Goal: Task Accomplishment & Management: Manage account settings

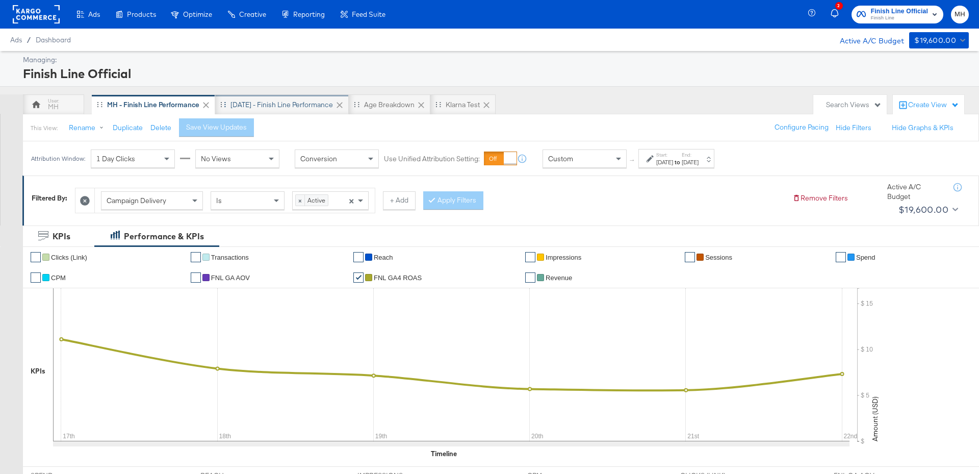
click at [307, 108] on div "[DATE] - Finish Line Performance" at bounding box center [281, 105] width 102 height 10
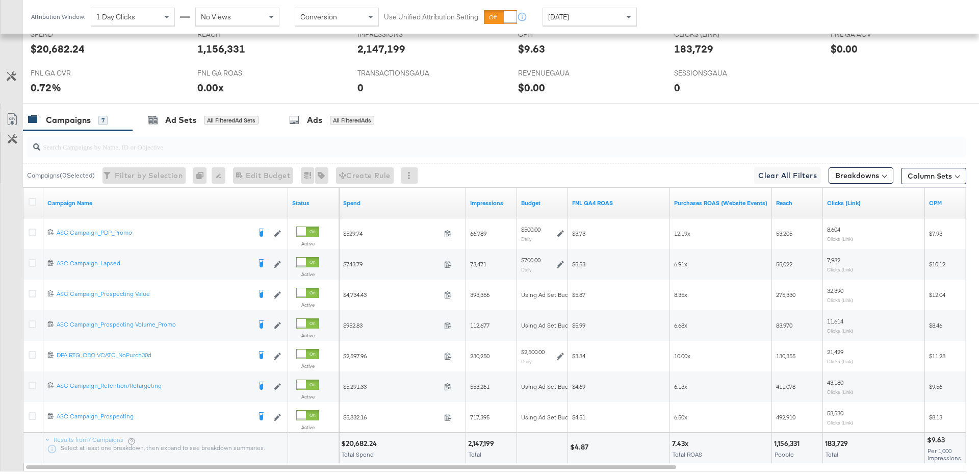
scroll to position [502, 0]
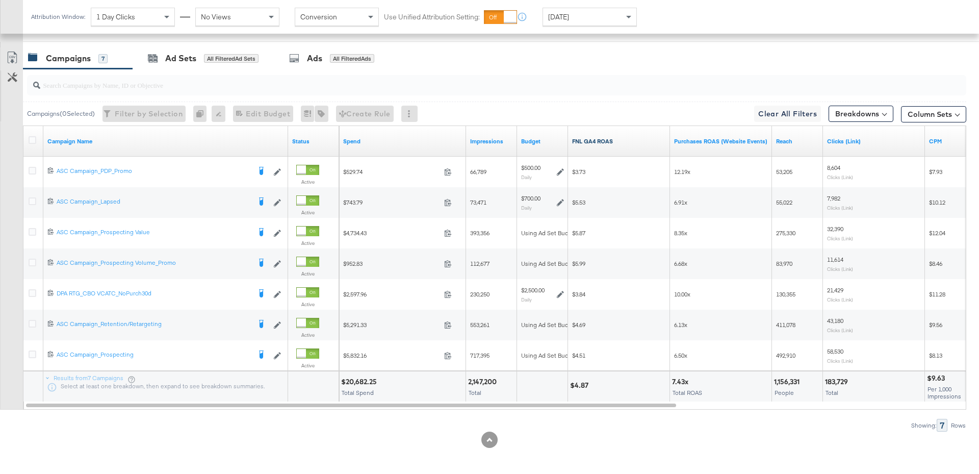
click at [620, 138] on link "FNL GA4 ROAS" at bounding box center [619, 141] width 94 height 8
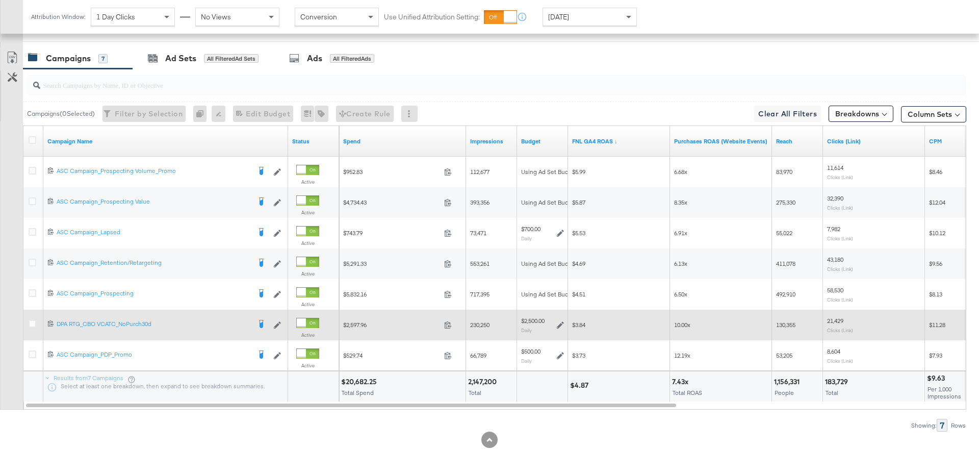
click at [561, 322] on icon at bounding box center [560, 324] width 7 height 7
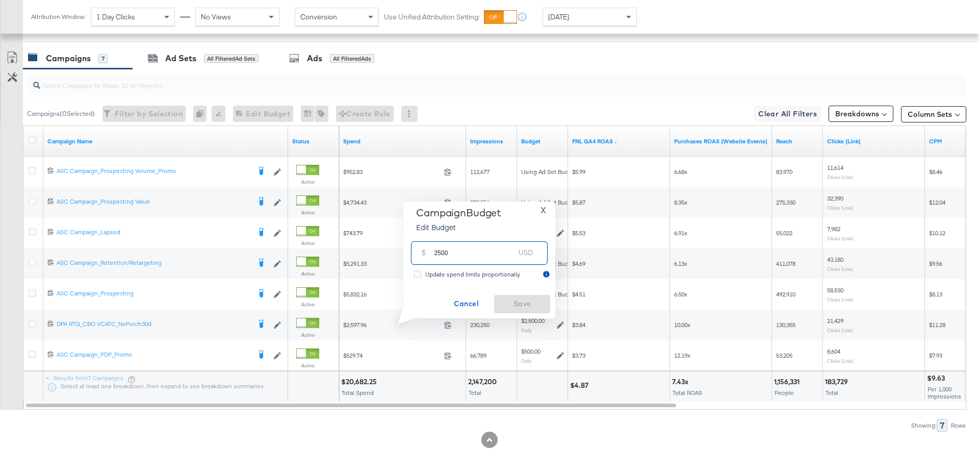
drag, startPoint x: 449, startPoint y: 254, endPoint x: 426, endPoint y: 254, distance: 22.9
click at [426, 254] on div "$ 2500 USD" at bounding box center [479, 252] width 137 height 23
type input "1200"
click at [539, 307] on span "Save" at bounding box center [522, 303] width 48 height 13
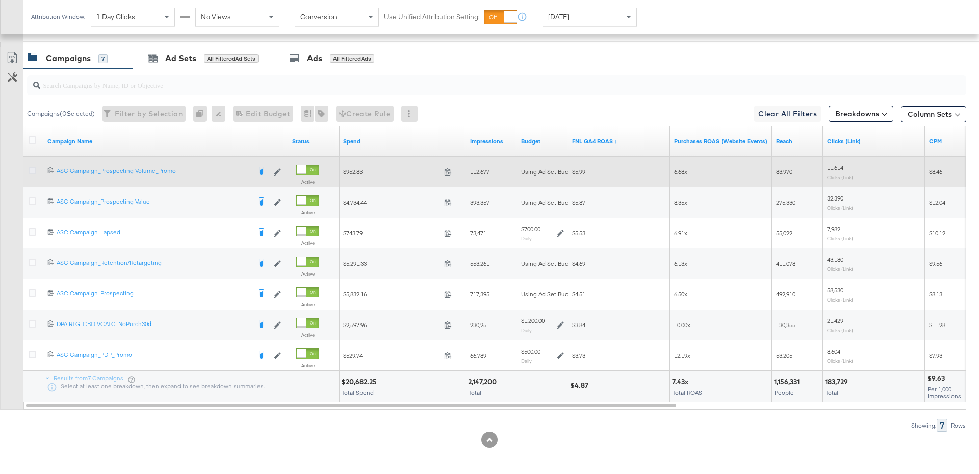
click at [33, 168] on icon at bounding box center [33, 171] width 8 height 8
click at [0, 0] on input "checkbox" at bounding box center [0, 0] width 0 height 0
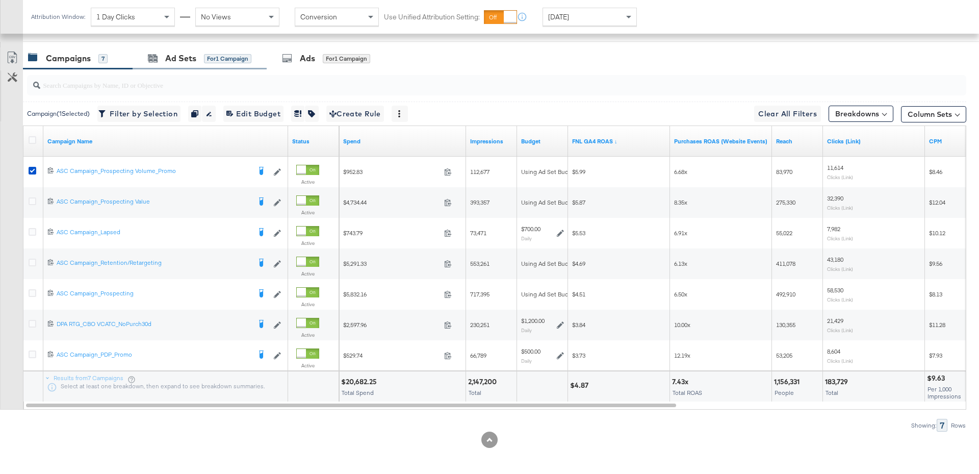
click at [210, 65] on div "Ad Sets for 1 Campaign" at bounding box center [200, 58] width 134 height 22
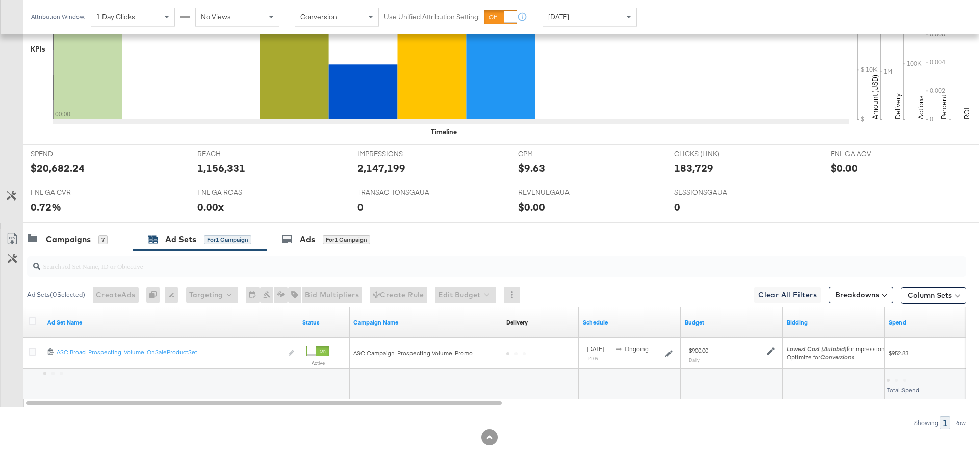
scroll to position [319, 0]
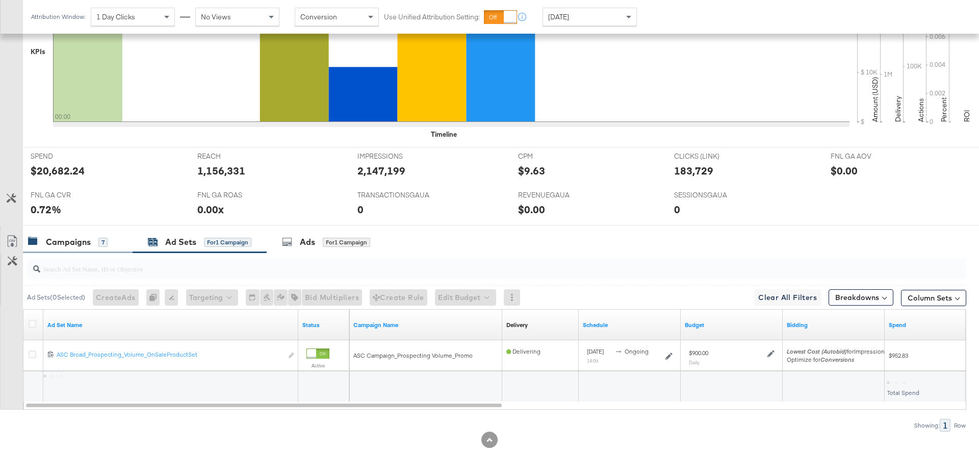
click at [73, 233] on div "Campaigns 7" at bounding box center [78, 242] width 110 height 22
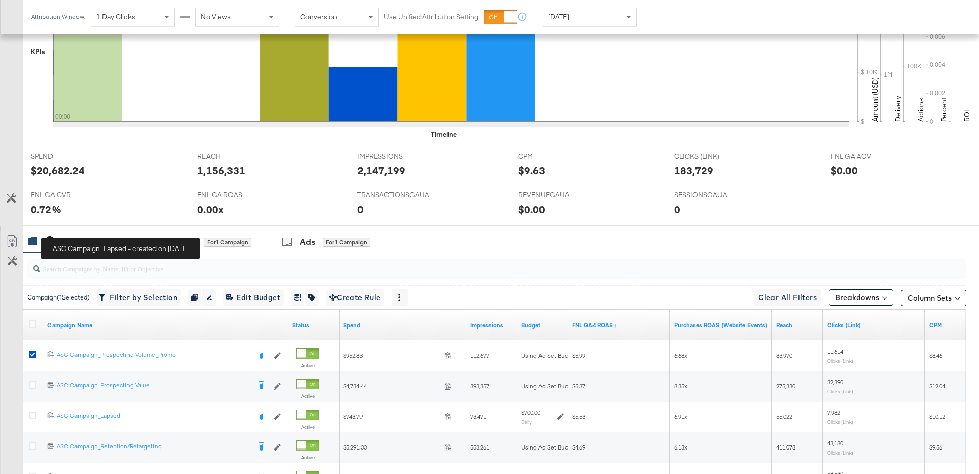
scroll to position [502, 0]
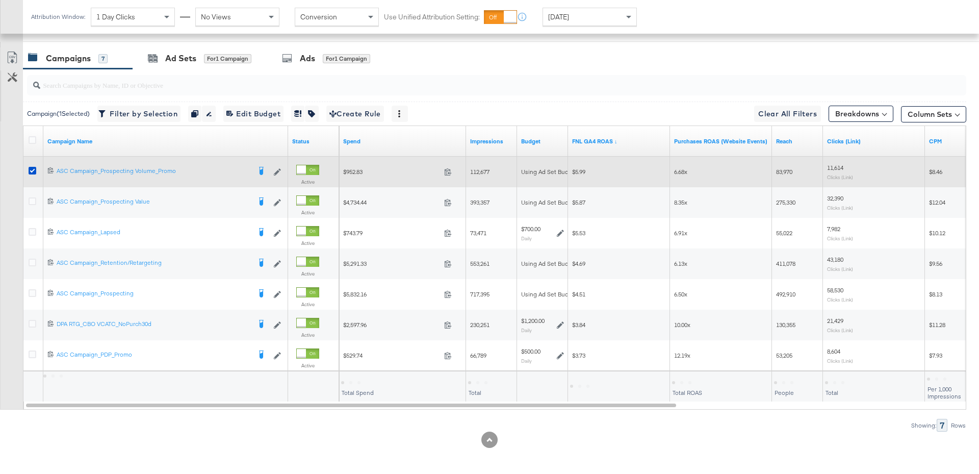
click at [36, 167] on div at bounding box center [34, 172] width 11 height 10
click at [31, 171] on icon at bounding box center [33, 171] width 8 height 8
click at [0, 0] on input "checkbox" at bounding box center [0, 0] width 0 height 0
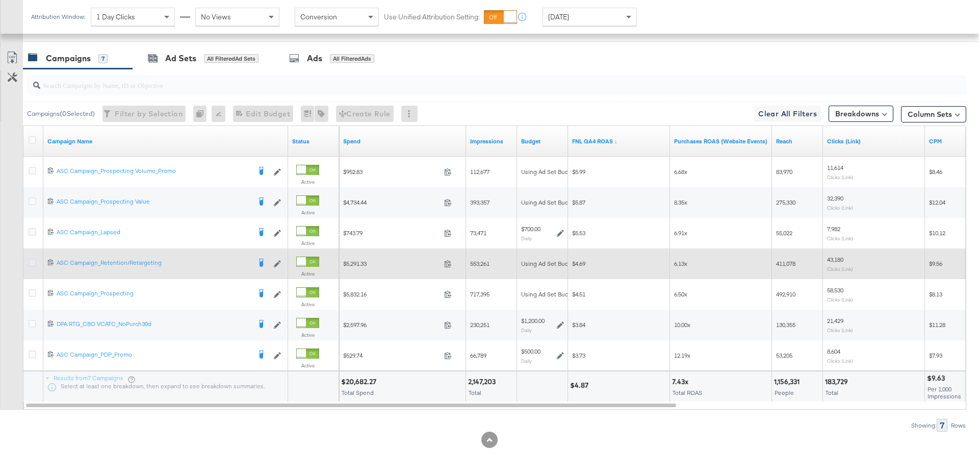
click at [30, 261] on icon at bounding box center [33, 262] width 8 height 8
click at [0, 0] on input "checkbox" at bounding box center [0, 0] width 0 height 0
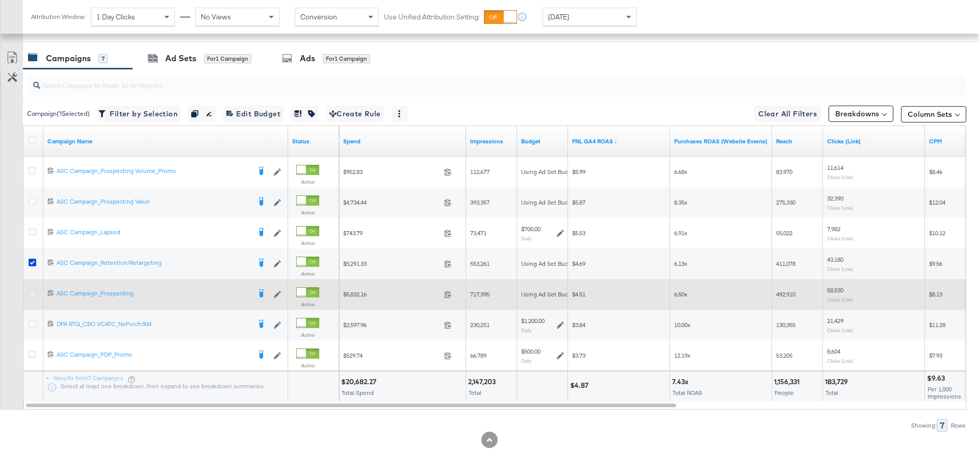
click at [32, 290] on icon at bounding box center [33, 293] width 8 height 8
click at [0, 0] on input "checkbox" at bounding box center [0, 0] width 0 height 0
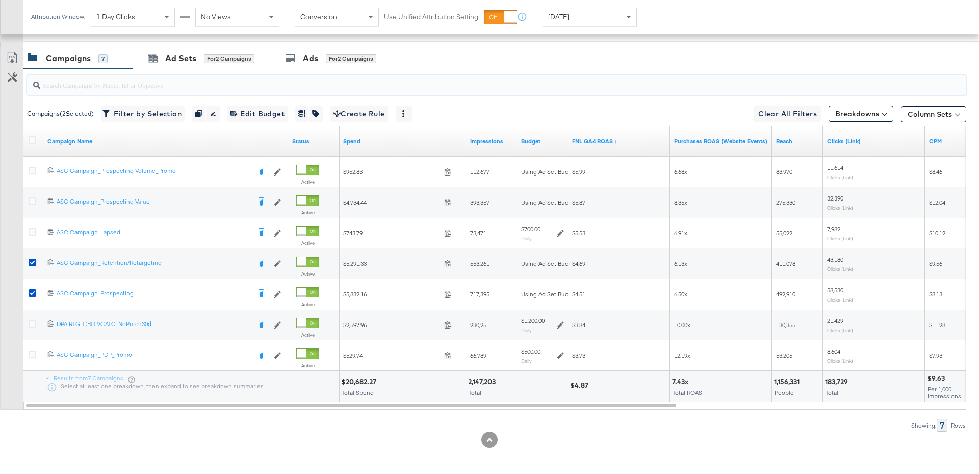
click at [206, 71] on input "search" at bounding box center [460, 81] width 840 height 20
click at [206, 63] on div "Ad Sets for 2 Campaigns" at bounding box center [201, 58] width 137 height 22
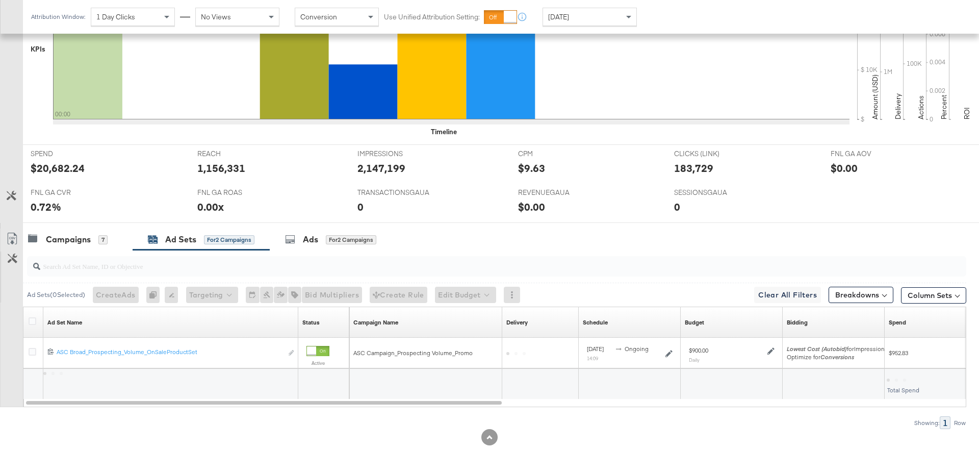
scroll to position [349, 0]
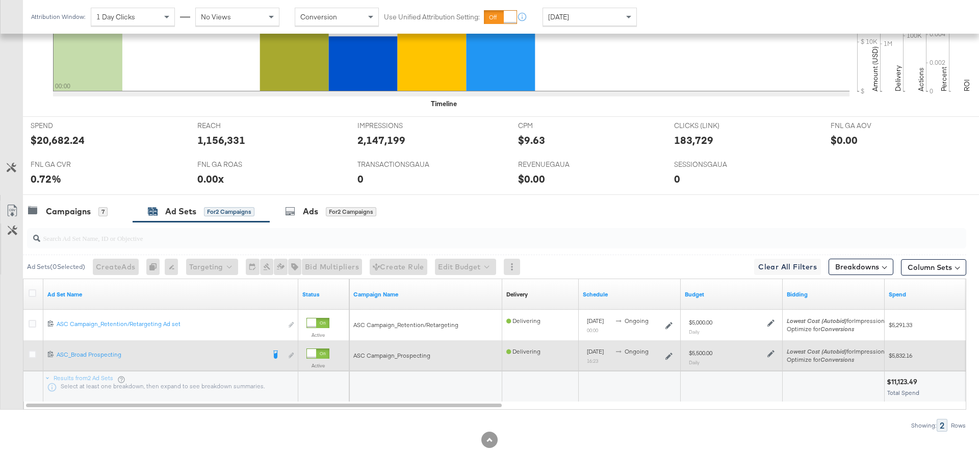
click at [771, 350] on icon at bounding box center [770, 353] width 7 height 7
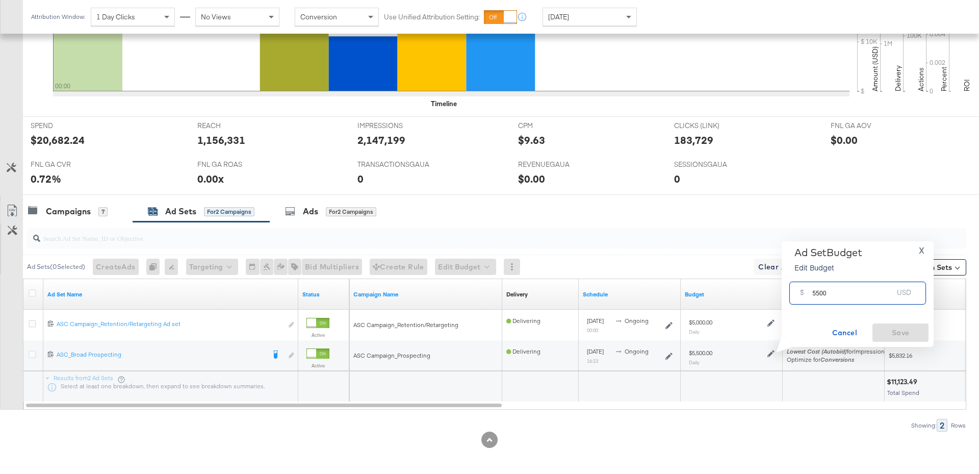
drag, startPoint x: 831, startPoint y: 293, endPoint x: 798, endPoint y: 294, distance: 32.6
click at [798, 294] on div "$ 5500 USD" at bounding box center [857, 292] width 137 height 23
type input "3000"
click at [896, 333] on span "Save" at bounding box center [900, 332] width 48 height 13
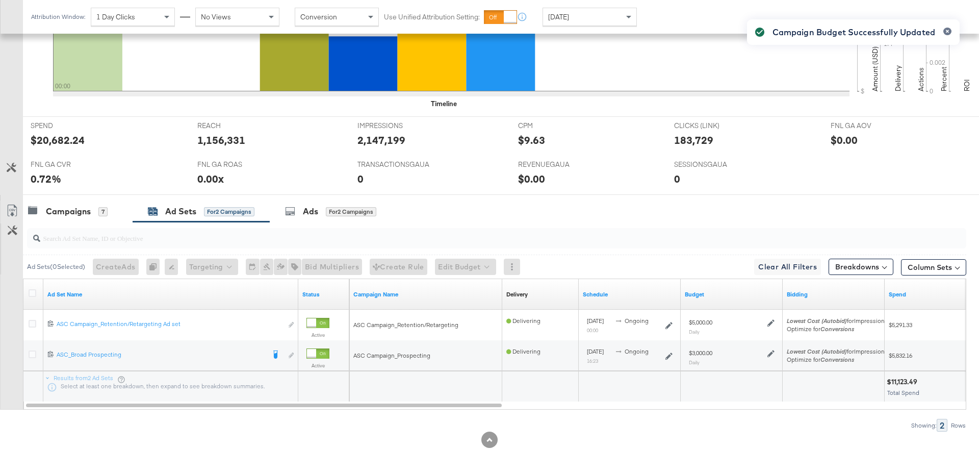
click at [771, 322] on div "Campaign Budget Successfully Updated" at bounding box center [853, 218] width 233 height 419
click at [770, 321] on div "Campaign Budget Successfully Updated" at bounding box center [853, 218] width 233 height 419
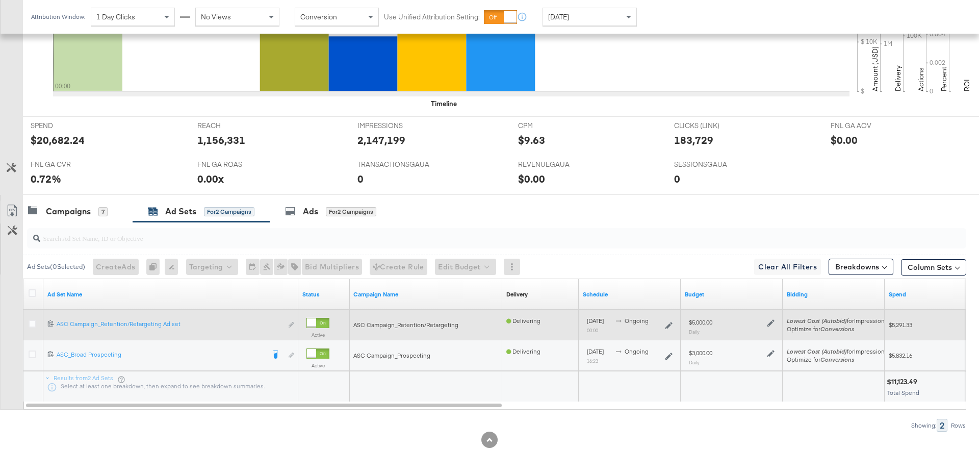
click at [770, 320] on icon at bounding box center [770, 322] width 7 height 7
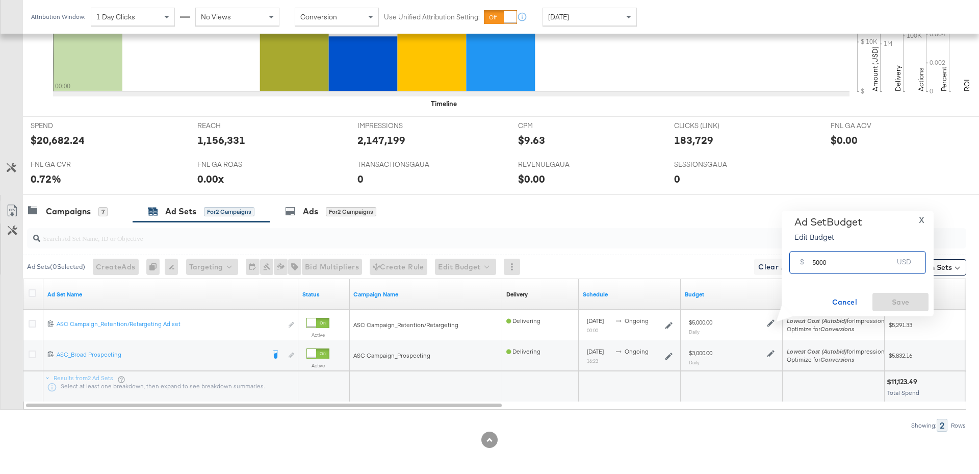
drag, startPoint x: 835, startPoint y: 261, endPoint x: 809, endPoint y: 261, distance: 26.0
click at [809, 261] on div "$ 5000 USD" at bounding box center [857, 262] width 137 height 23
type input "3500"
click at [915, 300] on span "Save" at bounding box center [900, 302] width 48 height 13
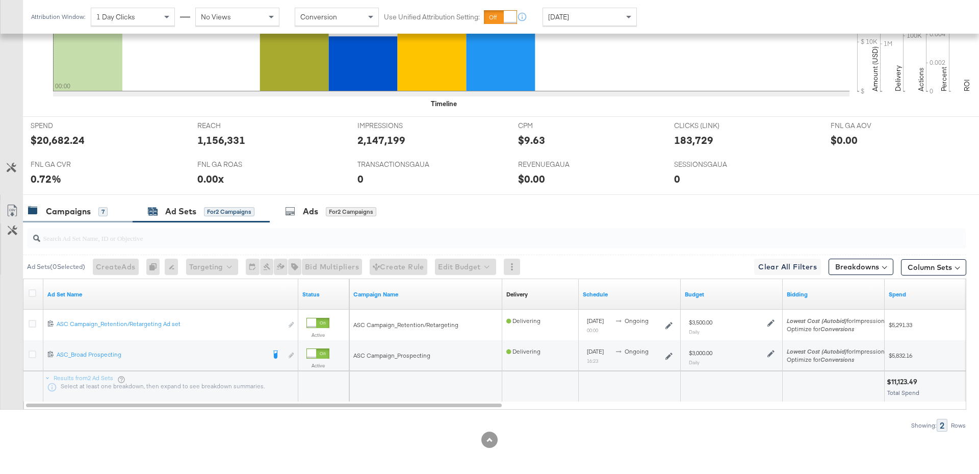
click at [97, 210] on div "Campaigns 7" at bounding box center [68, 211] width 80 height 12
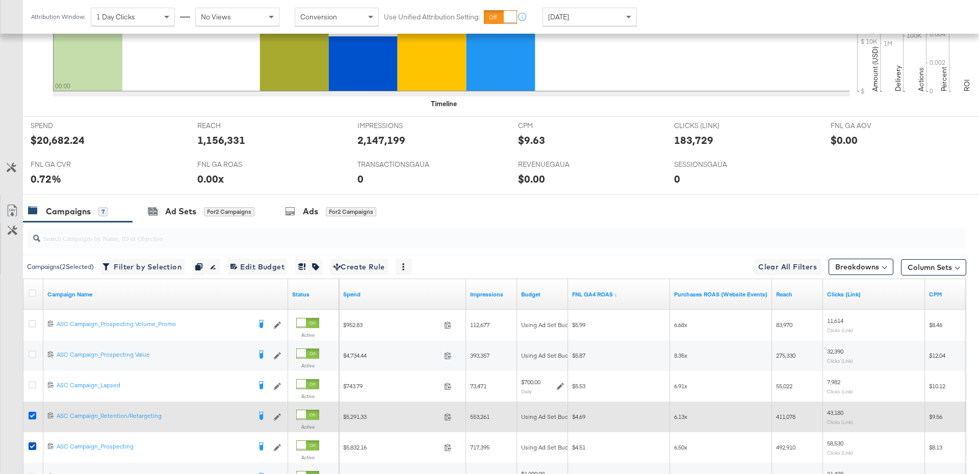
click at [31, 413] on icon at bounding box center [33, 415] width 8 height 8
click at [0, 0] on input "checkbox" at bounding box center [0, 0] width 0 height 0
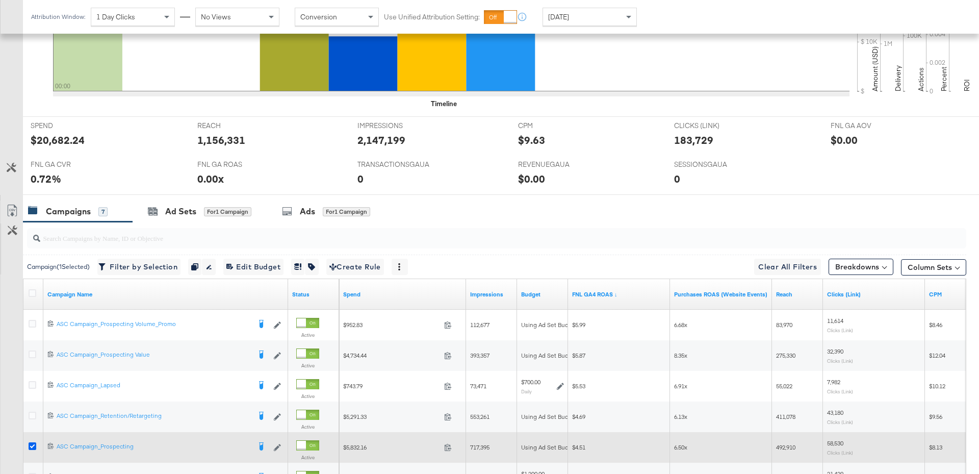
click at [31, 444] on icon at bounding box center [33, 446] width 8 height 8
click at [0, 0] on input "checkbox" at bounding box center [0, 0] width 0 height 0
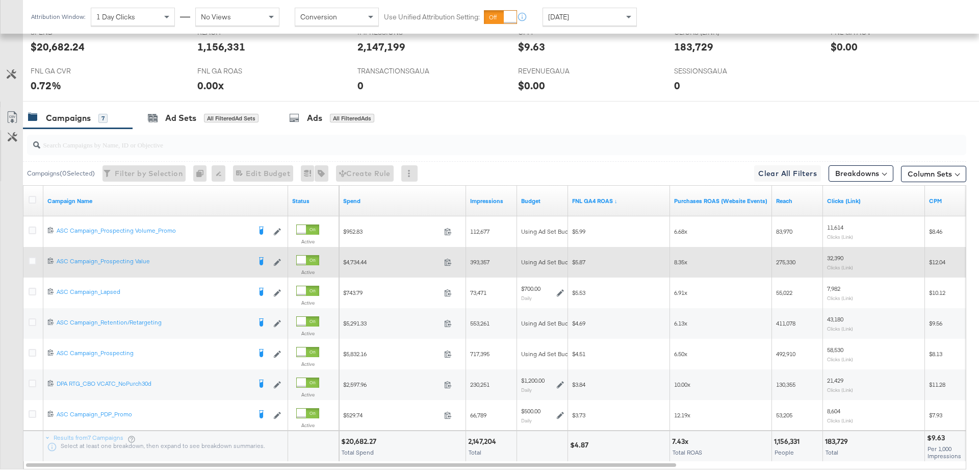
scroll to position [456, 0]
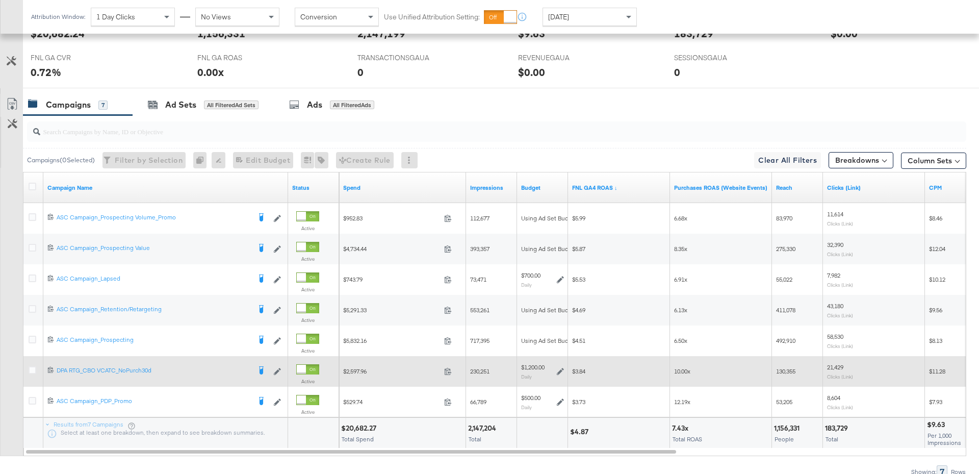
click at [559, 370] on icon at bounding box center [560, 371] width 7 height 7
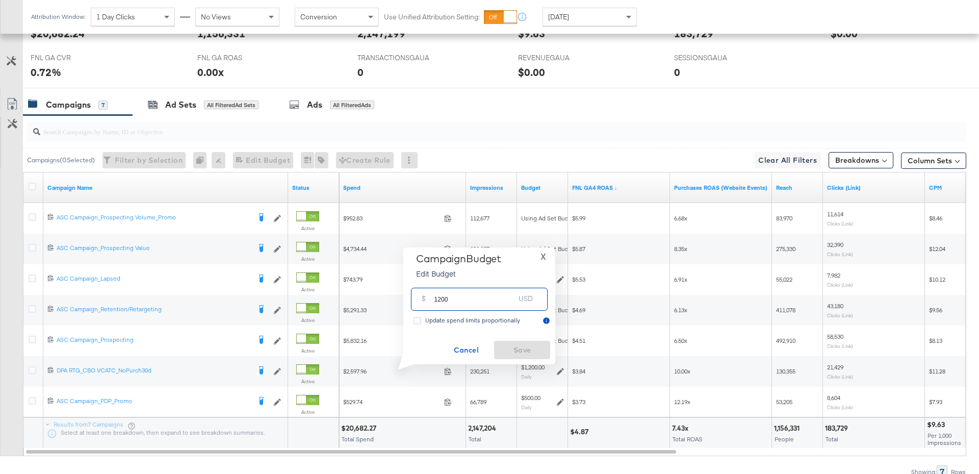
drag, startPoint x: 454, startPoint y: 300, endPoint x: 424, endPoint y: 300, distance: 30.6
click at [424, 300] on div "$ 1200 USD" at bounding box center [479, 299] width 137 height 23
type input "1000"
click at [514, 348] on span "Save" at bounding box center [522, 350] width 48 height 13
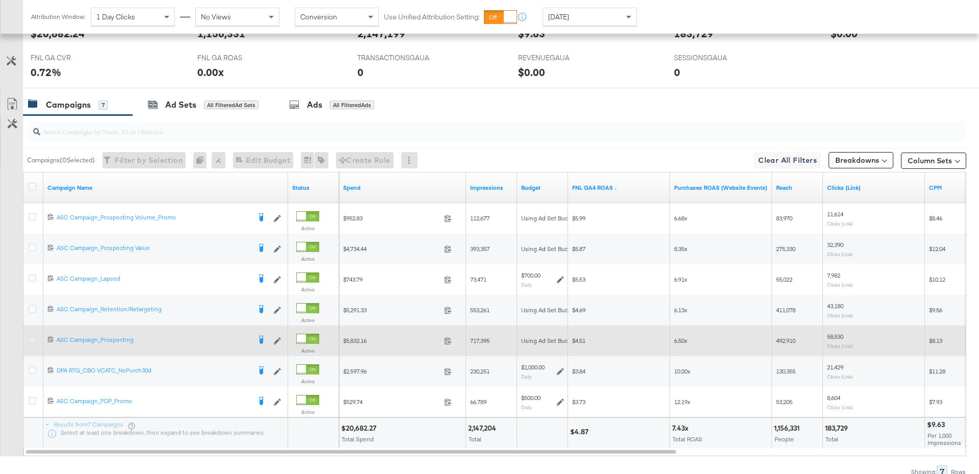
click at [33, 338] on icon at bounding box center [33, 339] width 8 height 8
click at [0, 0] on input "checkbox" at bounding box center [0, 0] width 0 height 0
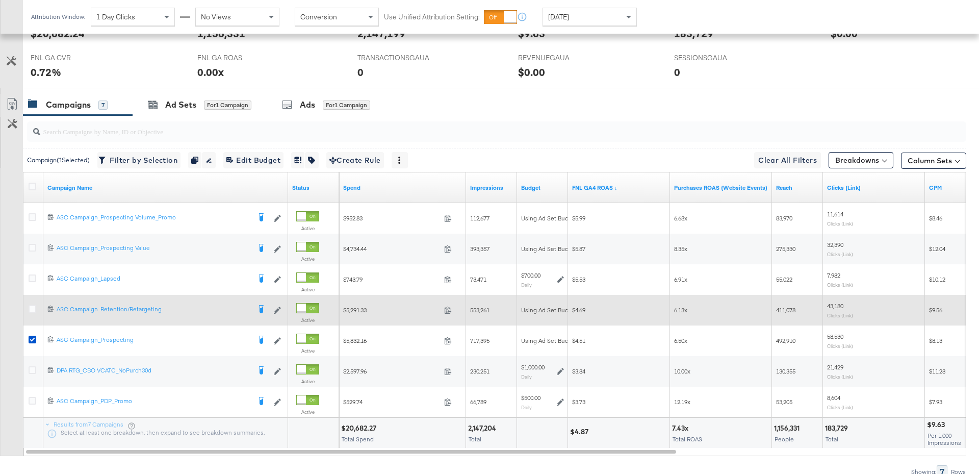
click at [34, 301] on div at bounding box center [33, 310] width 19 height 18
click at [34, 306] on icon at bounding box center [33, 309] width 8 height 8
click at [0, 0] on input "checkbox" at bounding box center [0, 0] width 0 height 0
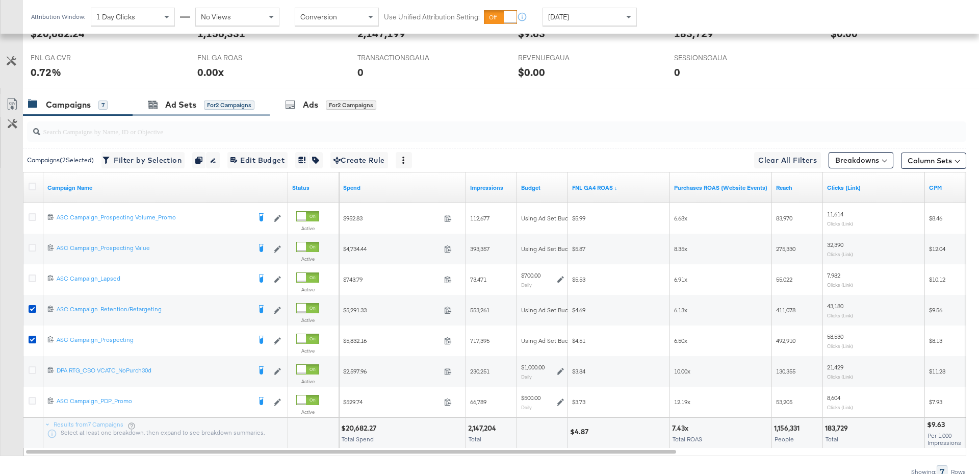
click at [213, 111] on div "Ad Sets for 2 Campaigns" at bounding box center [201, 105] width 137 height 22
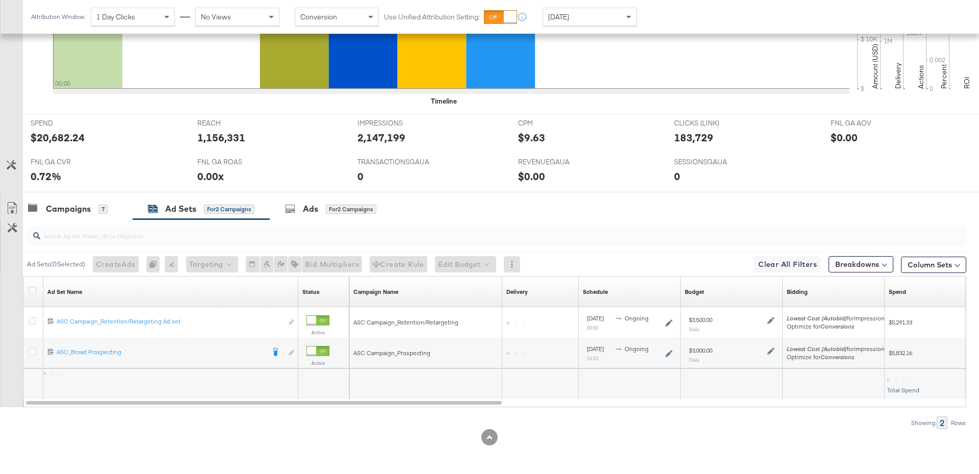
scroll to position [349, 0]
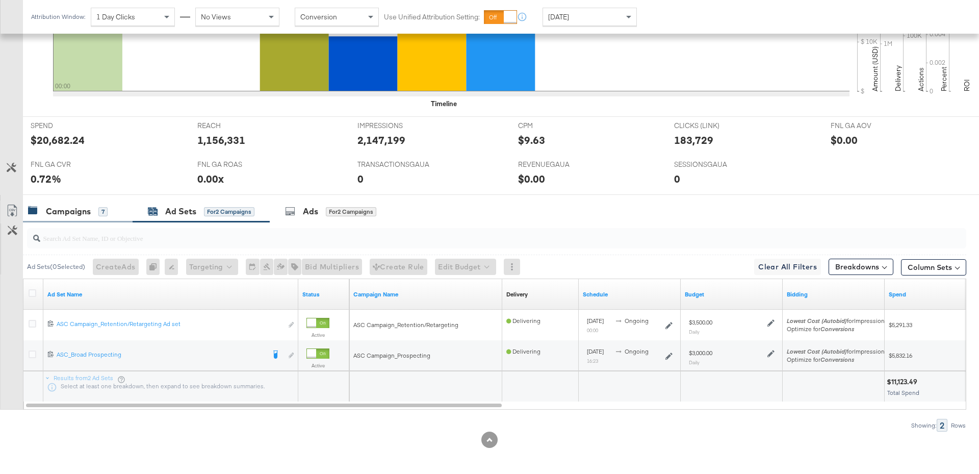
click at [112, 206] on div "Campaigns 7" at bounding box center [72, 211] width 89 height 12
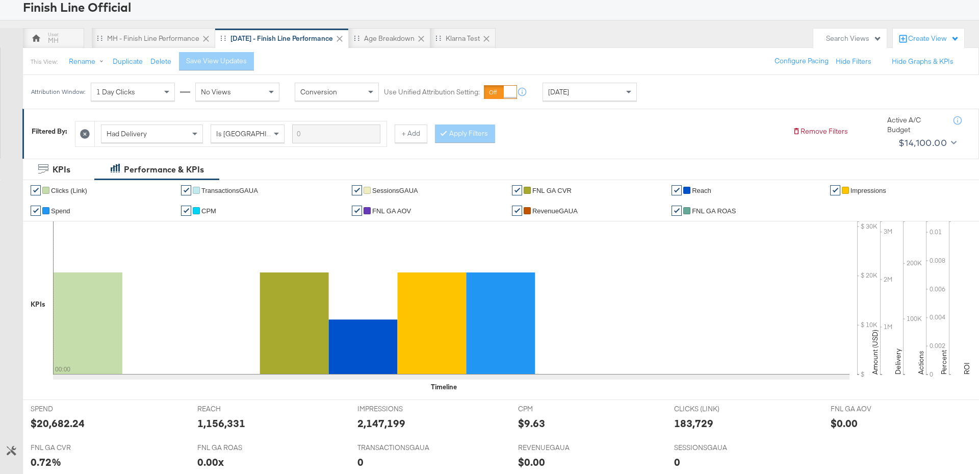
scroll to position [0, 0]
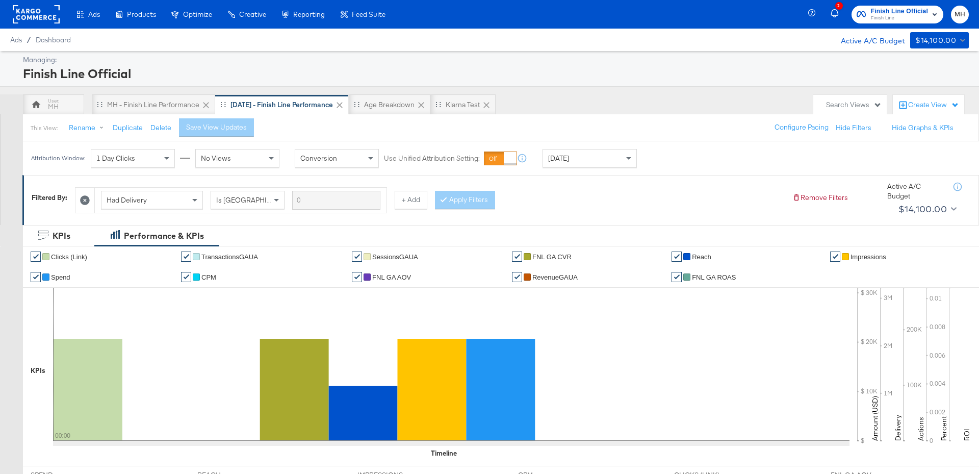
click at [888, 15] on span "Finish Line" at bounding box center [899, 18] width 57 height 8
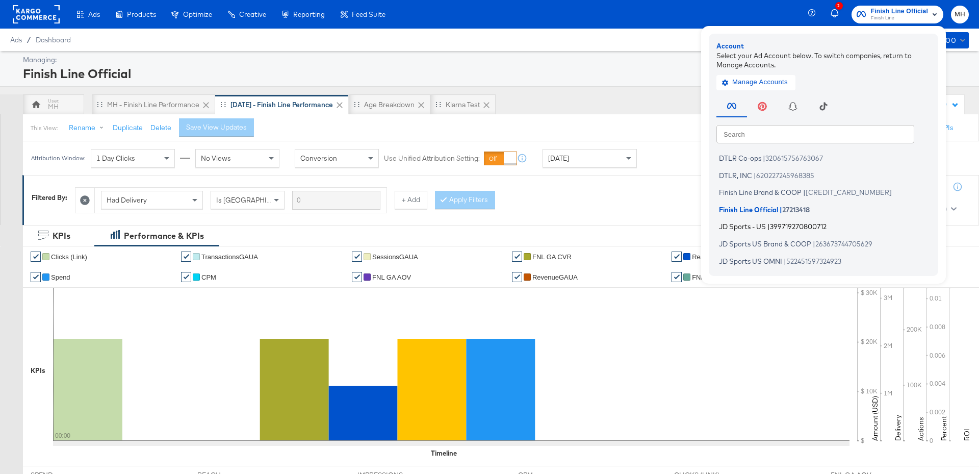
click at [791, 228] on span "399719270800712" at bounding box center [798, 226] width 57 height 8
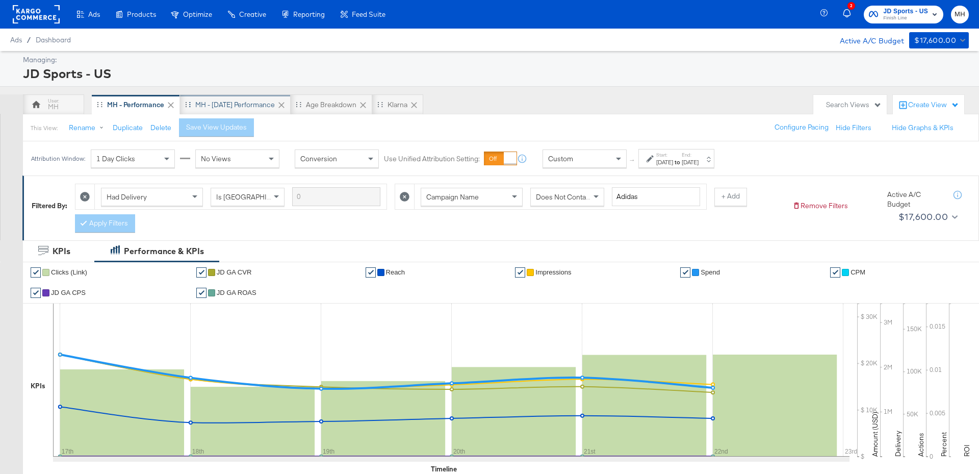
click at [267, 108] on div "MH - [DATE] Performance" at bounding box center [235, 105] width 80 height 10
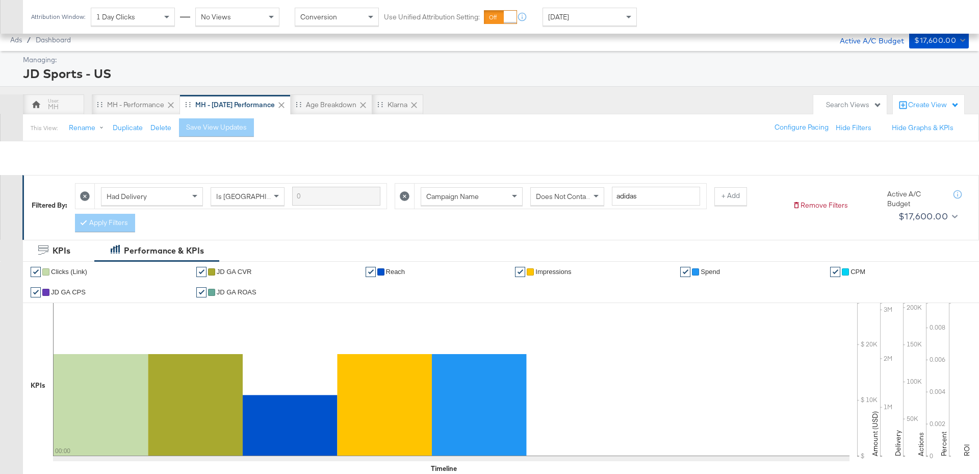
scroll to position [517, 0]
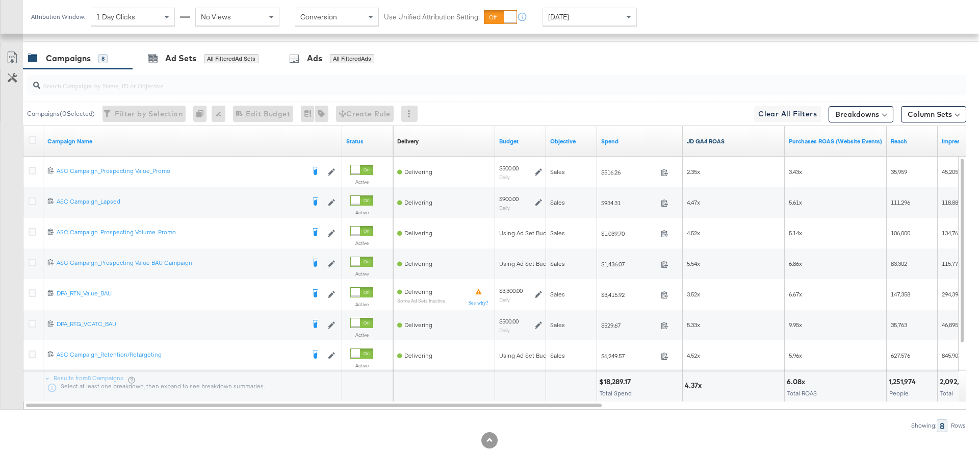
click at [743, 142] on link "JD GA4 ROAS" at bounding box center [734, 141] width 94 height 8
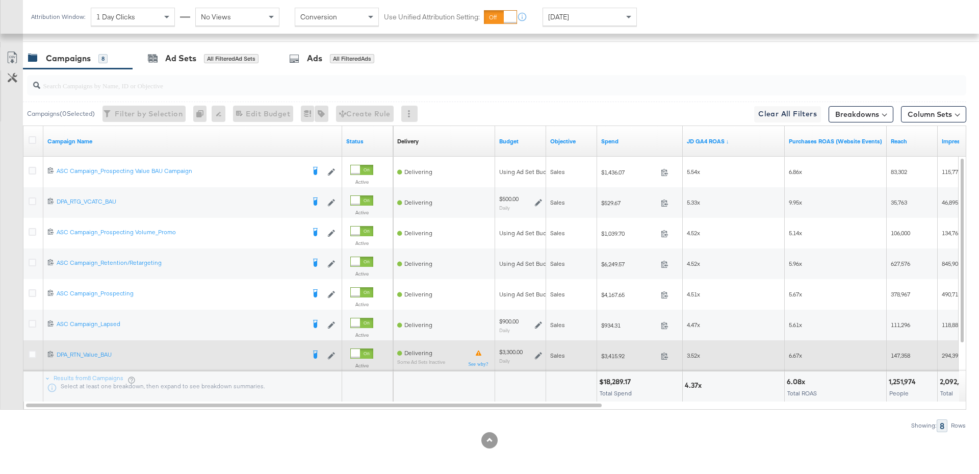
click at [537, 355] on icon at bounding box center [538, 355] width 7 height 7
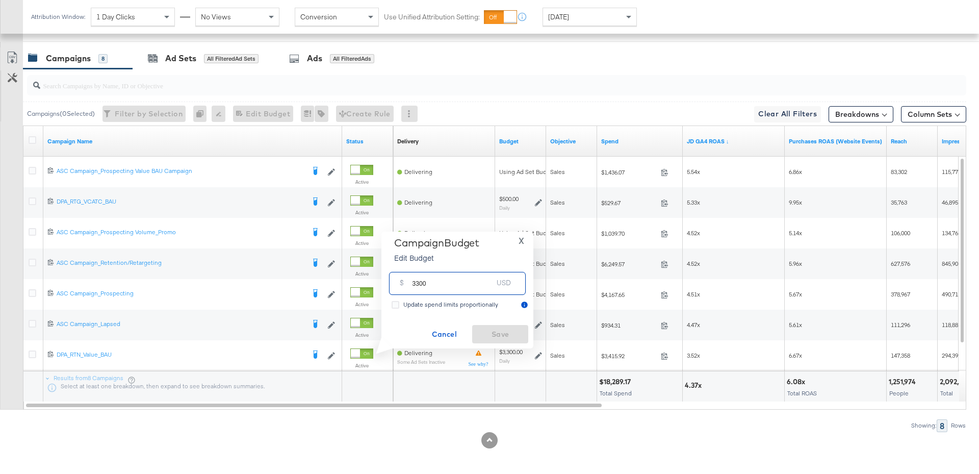
drag, startPoint x: 432, startPoint y: 287, endPoint x: 400, endPoint y: 286, distance: 32.1
click at [400, 286] on div "$ 3300 USD" at bounding box center [457, 283] width 137 height 23
type input "1500"
click at [505, 328] on span "Save" at bounding box center [500, 334] width 48 height 13
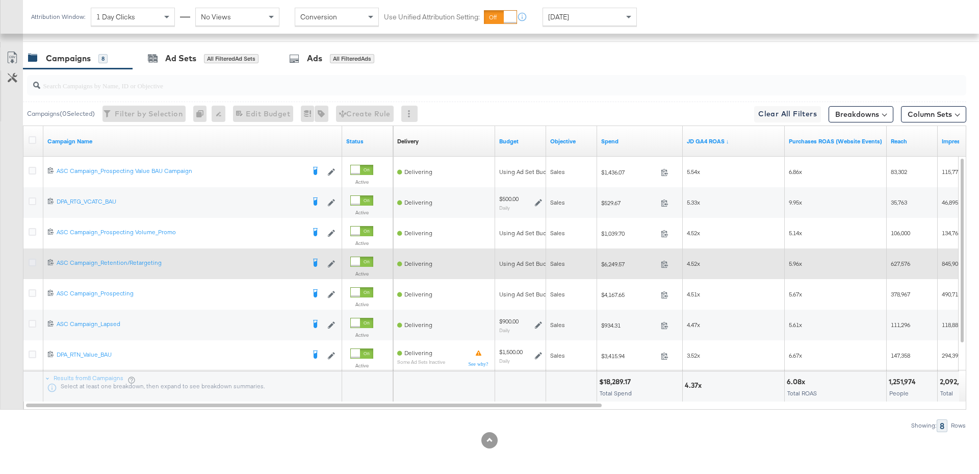
click at [35, 261] on icon at bounding box center [33, 262] width 8 height 8
click at [0, 0] on input "checkbox" at bounding box center [0, 0] width 0 height 0
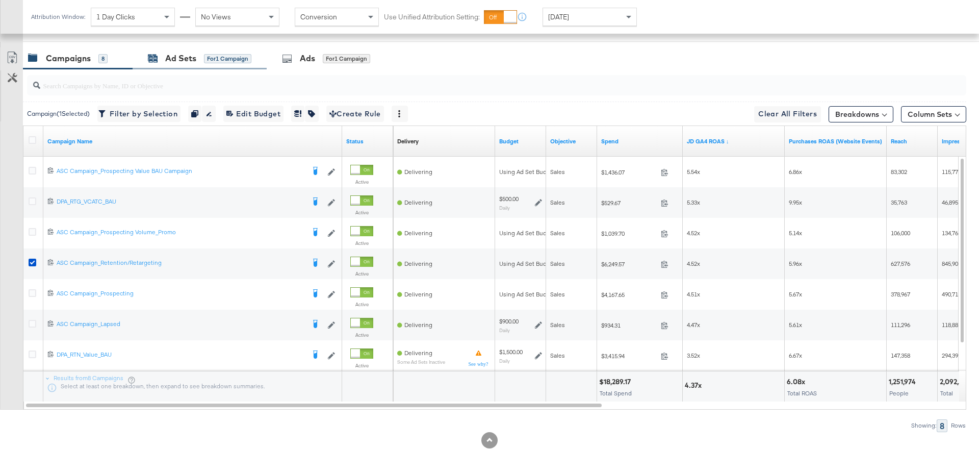
click at [192, 59] on div "Ad Sets" at bounding box center [180, 59] width 31 height 12
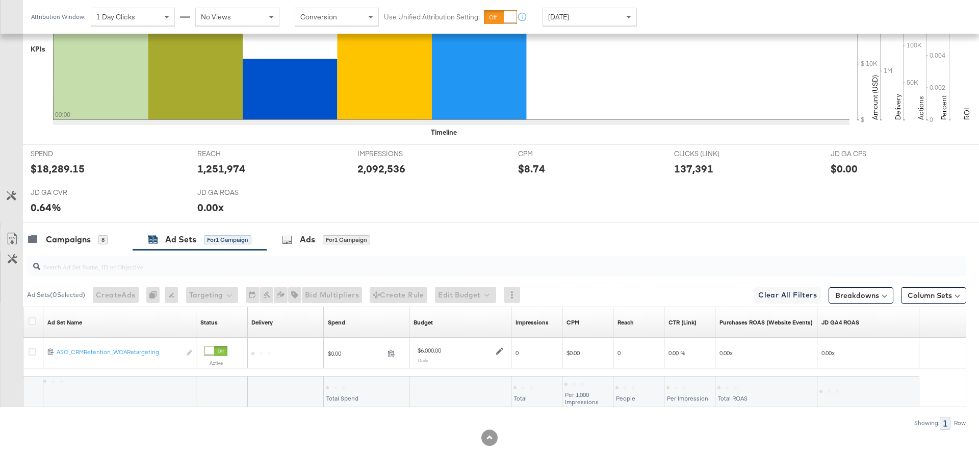
scroll to position [333, 0]
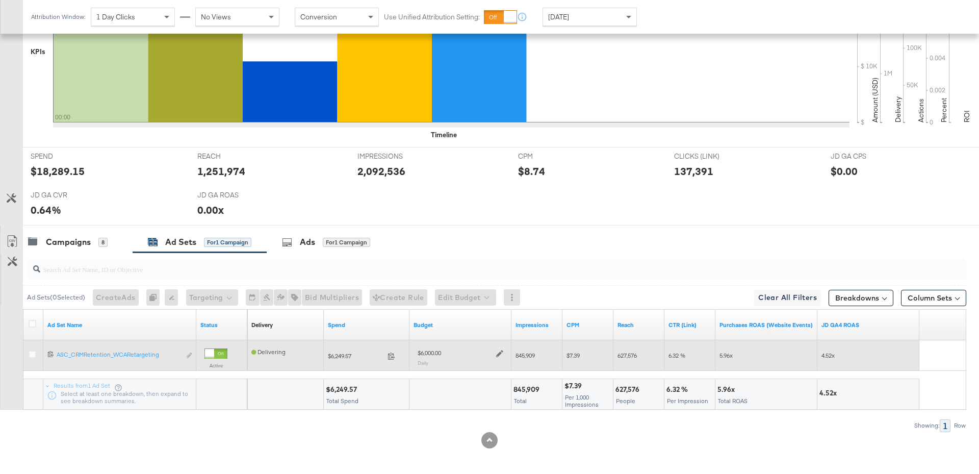
click at [499, 350] on icon at bounding box center [499, 353] width 7 height 7
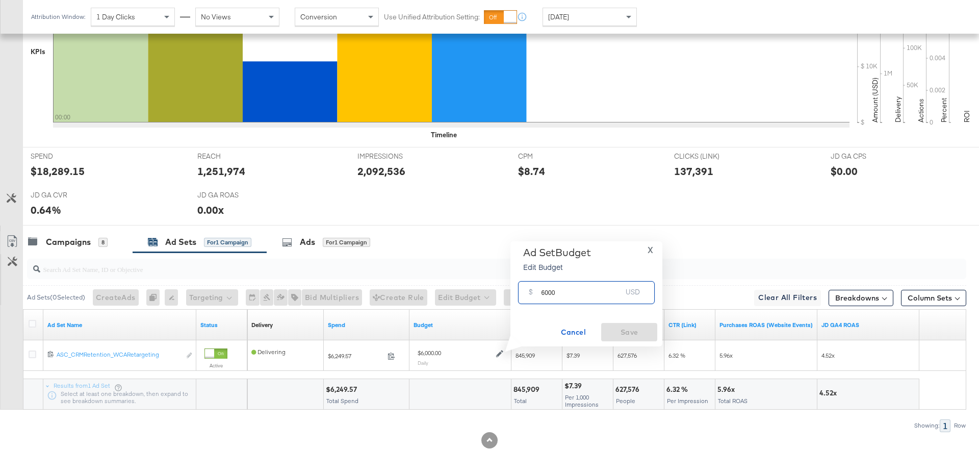
drag, startPoint x: 557, startPoint y: 295, endPoint x: 537, endPoint y: 295, distance: 20.4
click at [537, 295] on div "$ 6000 USD" at bounding box center [586, 292] width 137 height 23
type input "3000"
click at [633, 339] on button "Save" at bounding box center [629, 332] width 56 height 18
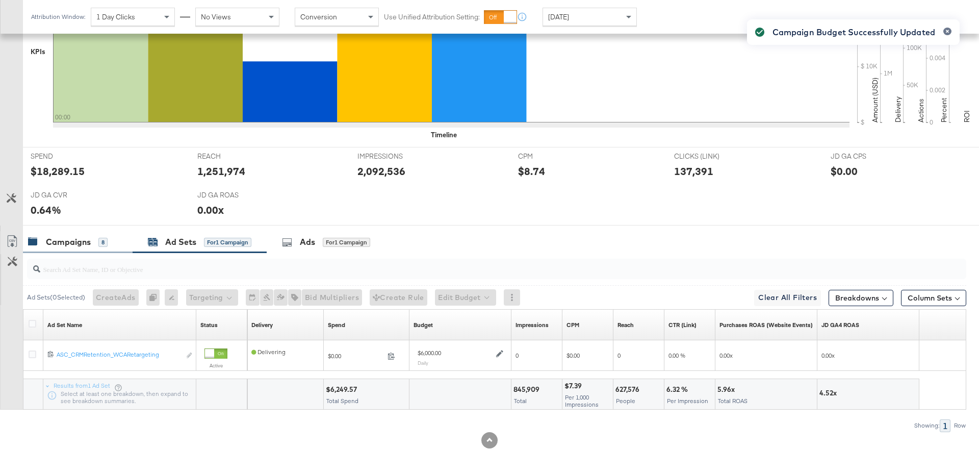
click at [72, 238] on div "Campaigns" at bounding box center [68, 242] width 45 height 12
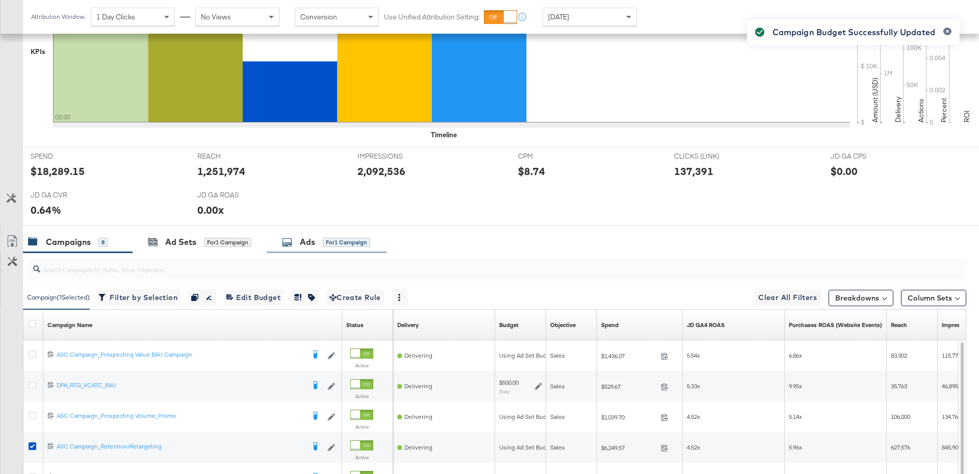
scroll to position [465, 0]
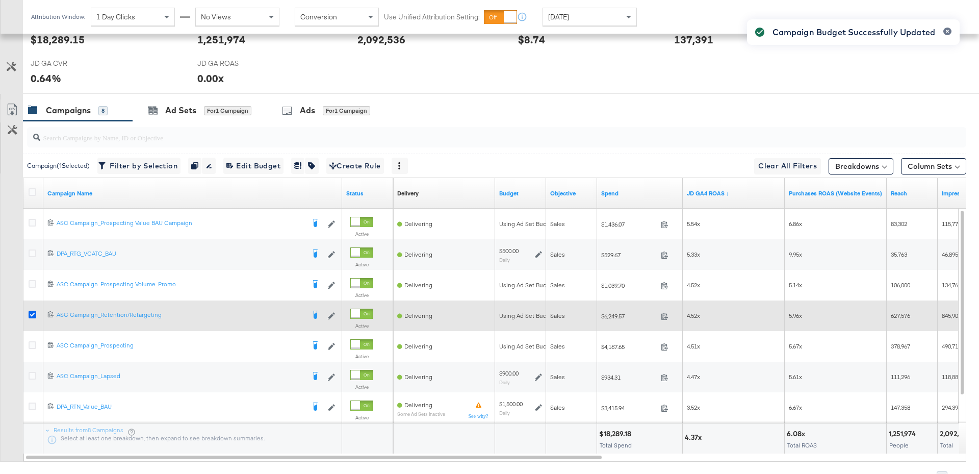
click at [35, 311] on icon at bounding box center [33, 314] width 8 height 8
click at [0, 0] on input "checkbox" at bounding box center [0, 0] width 0 height 0
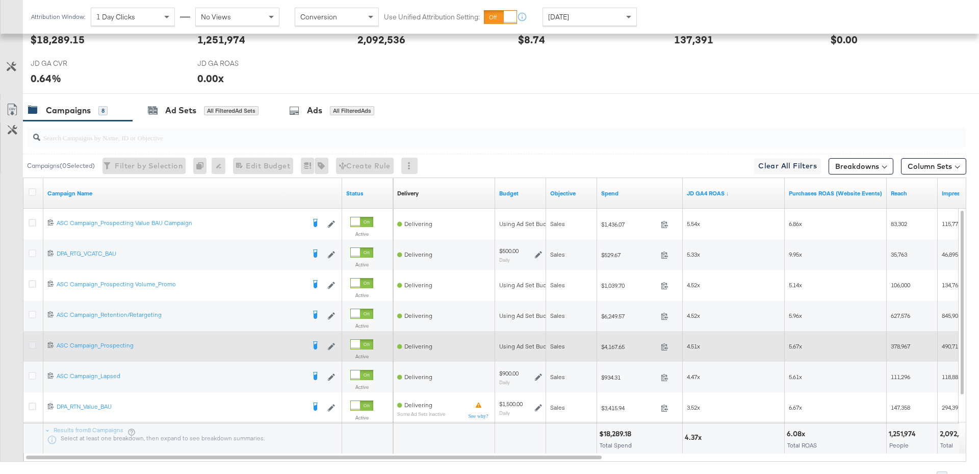
click at [30, 342] on icon at bounding box center [33, 345] width 8 height 8
click at [0, 0] on input "checkbox" at bounding box center [0, 0] width 0 height 0
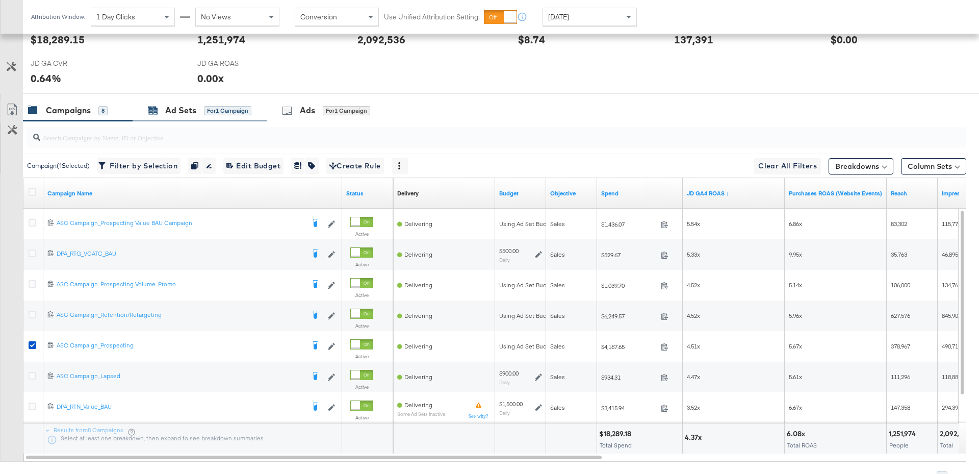
click at [234, 109] on div "for 1 Campaign" at bounding box center [227, 110] width 47 height 9
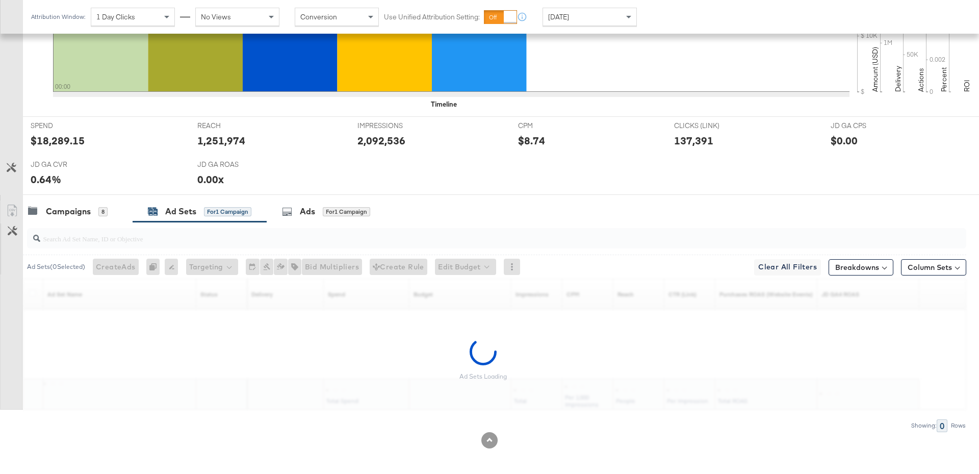
scroll to position [333, 0]
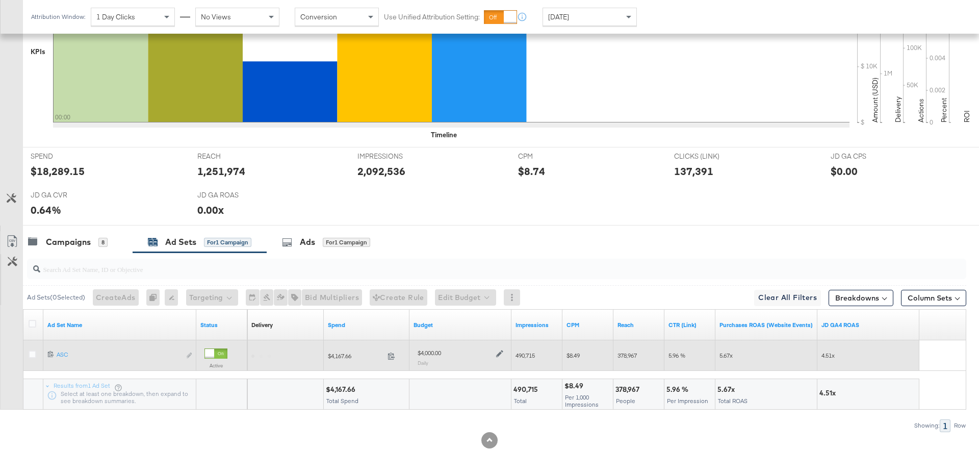
click at [499, 350] on icon at bounding box center [499, 353] width 7 height 7
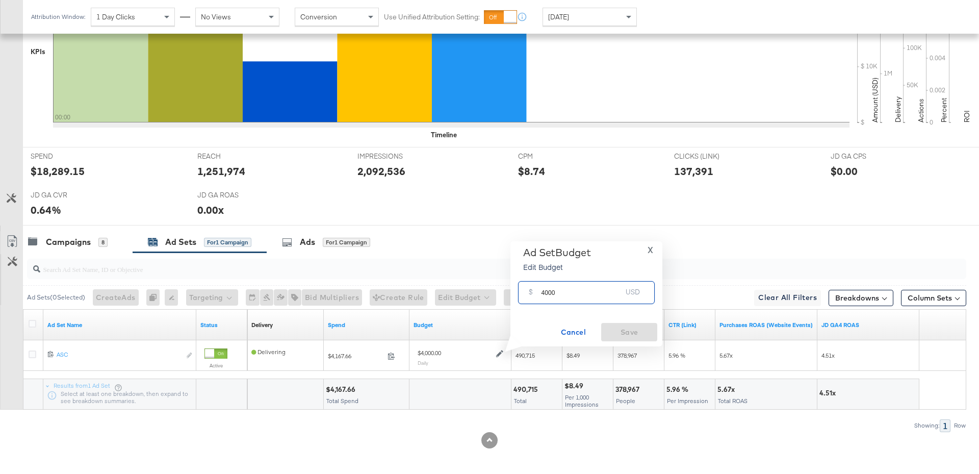
drag, startPoint x: 560, startPoint y: 295, endPoint x: 535, endPoint y: 295, distance: 24.5
click at [535, 295] on div "$ 4000 USD" at bounding box center [586, 292] width 137 height 23
type input "2000"
click at [615, 327] on span "Save" at bounding box center [629, 332] width 48 height 13
click at [87, 241] on div "Campaigns" at bounding box center [68, 242] width 45 height 12
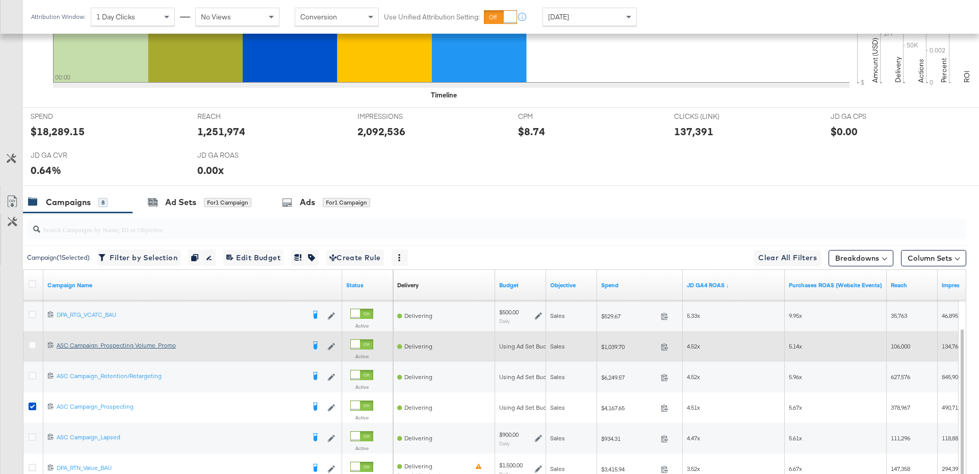
scroll to position [374, 0]
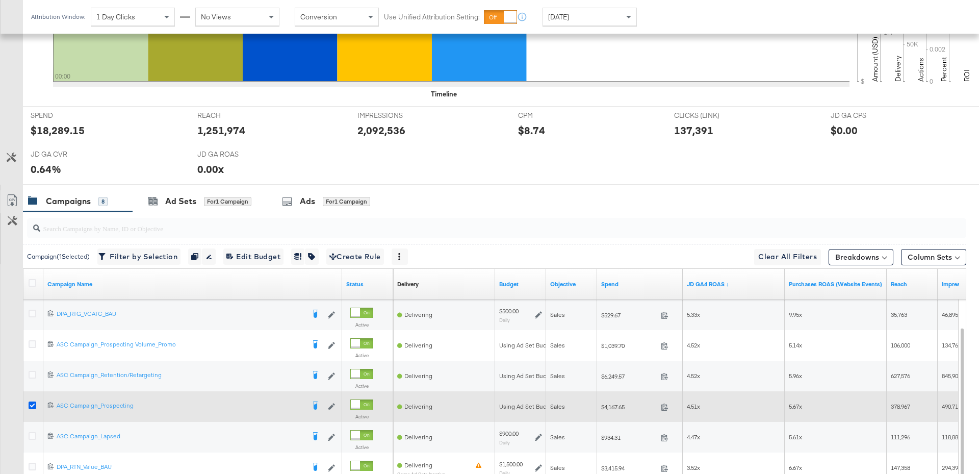
click at [33, 401] on icon at bounding box center [33, 405] width 8 height 8
click at [0, 0] on input "checkbox" at bounding box center [0, 0] width 0 height 0
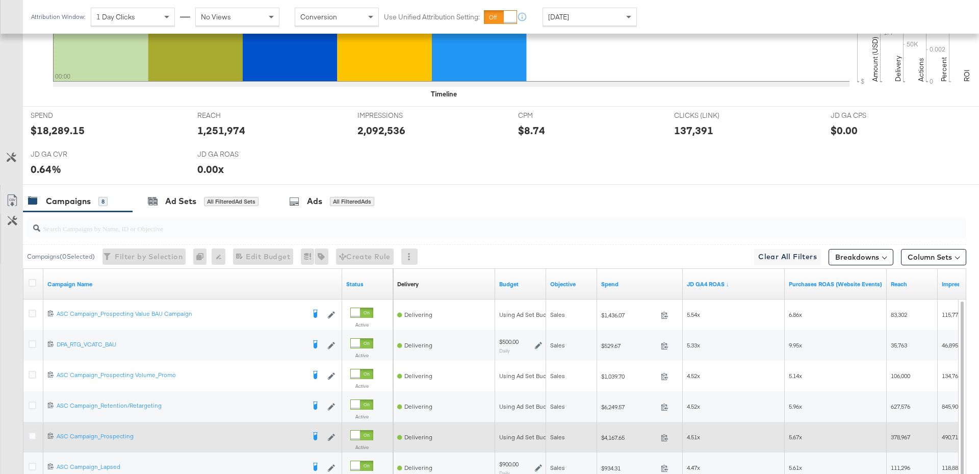
scroll to position [360, 0]
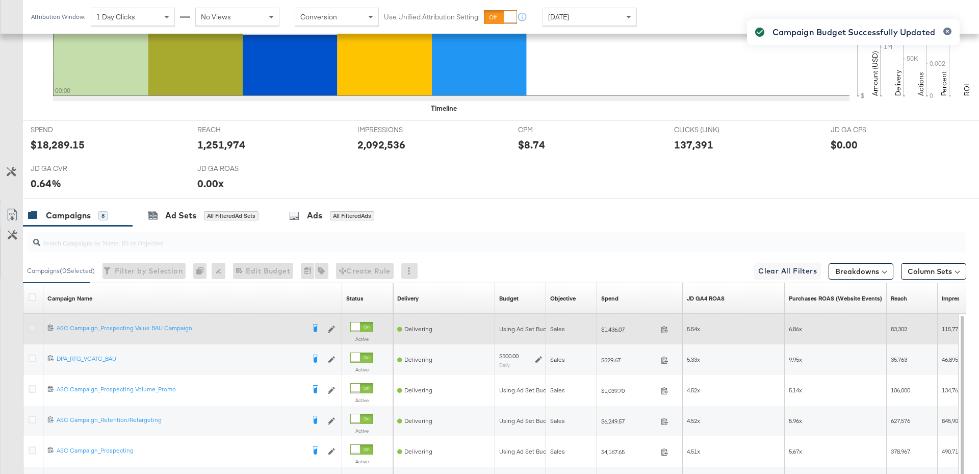
click at [31, 325] on icon at bounding box center [33, 328] width 8 height 8
click at [0, 0] on input "checkbox" at bounding box center [0, 0] width 0 height 0
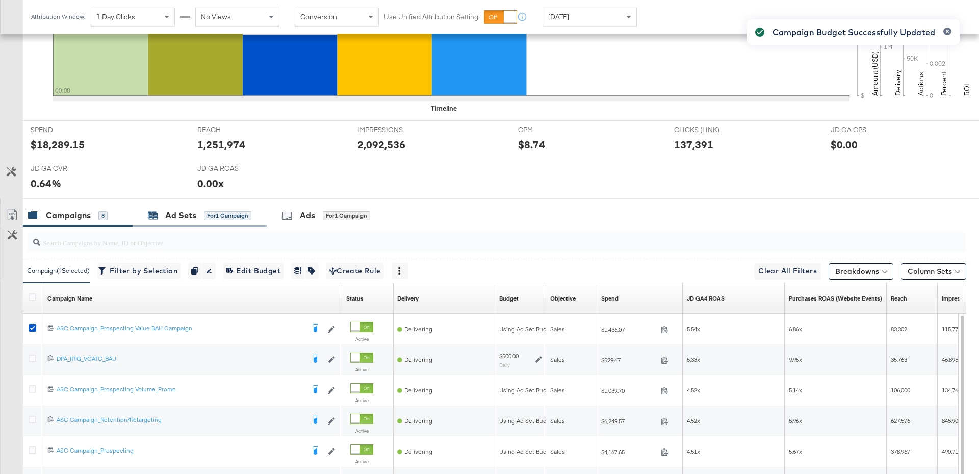
click at [185, 217] on div "Ad Sets" at bounding box center [180, 216] width 31 height 12
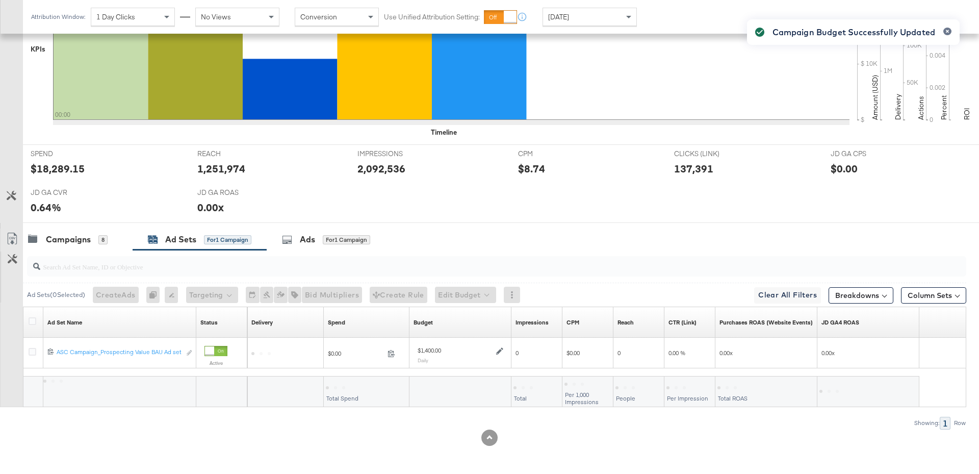
scroll to position [333, 0]
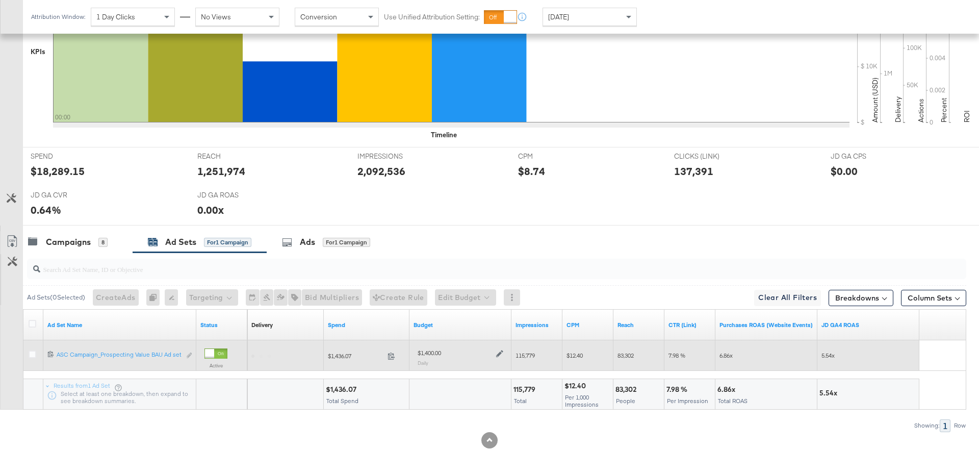
click at [500, 351] on icon at bounding box center [499, 353] width 7 height 7
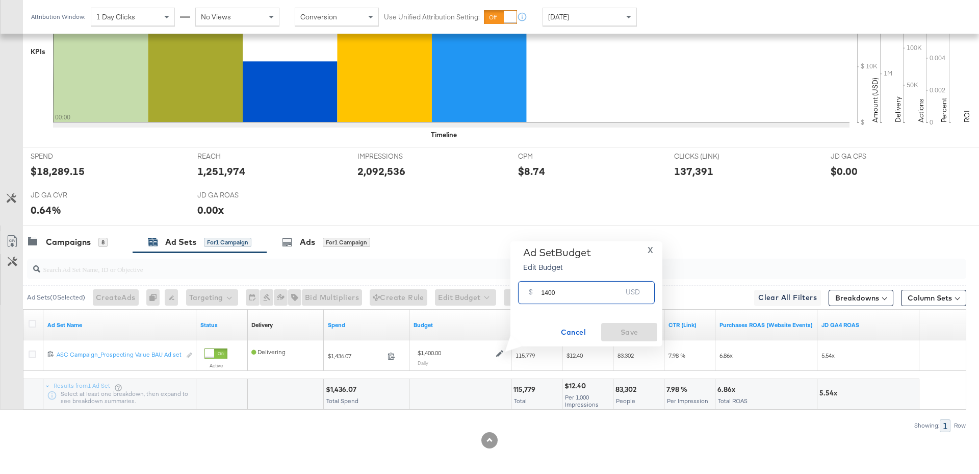
drag, startPoint x: 559, startPoint y: 293, endPoint x: 538, endPoint y: 293, distance: 20.9
click at [538, 293] on div "$ 1400 USD" at bounding box center [586, 292] width 137 height 23
type input "2500"
click at [647, 336] on span "Save" at bounding box center [629, 332] width 48 height 13
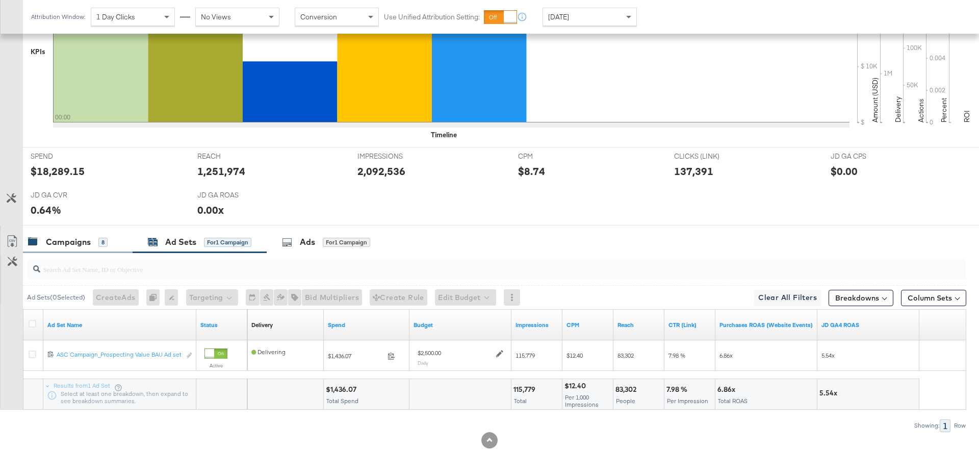
click at [103, 239] on div "8" at bounding box center [102, 242] width 9 height 9
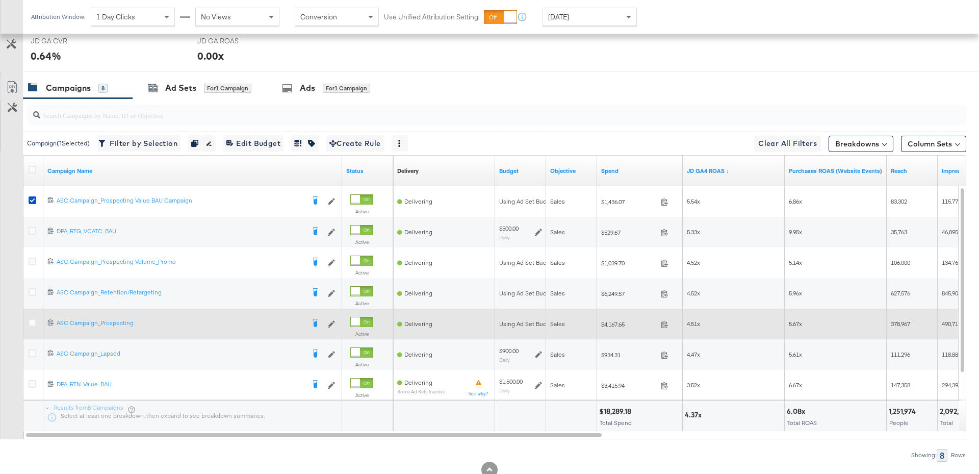
scroll to position [486, 0]
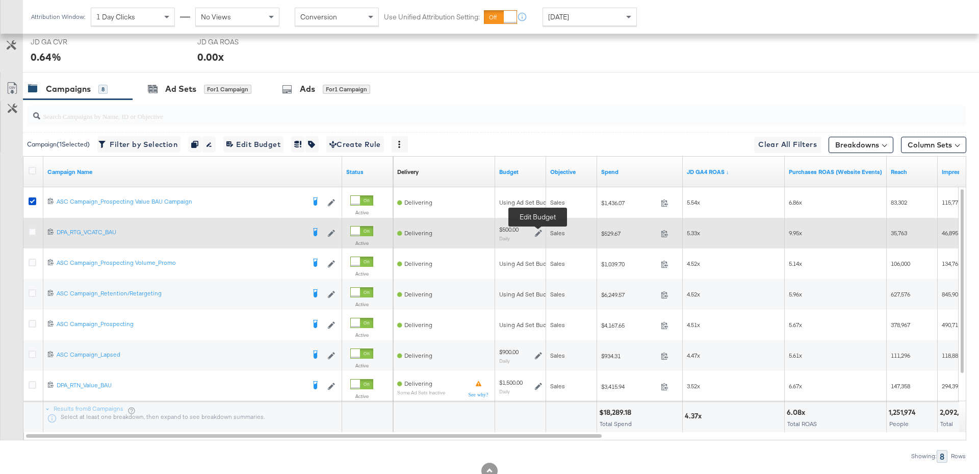
click at [538, 229] on icon at bounding box center [538, 232] width 7 height 7
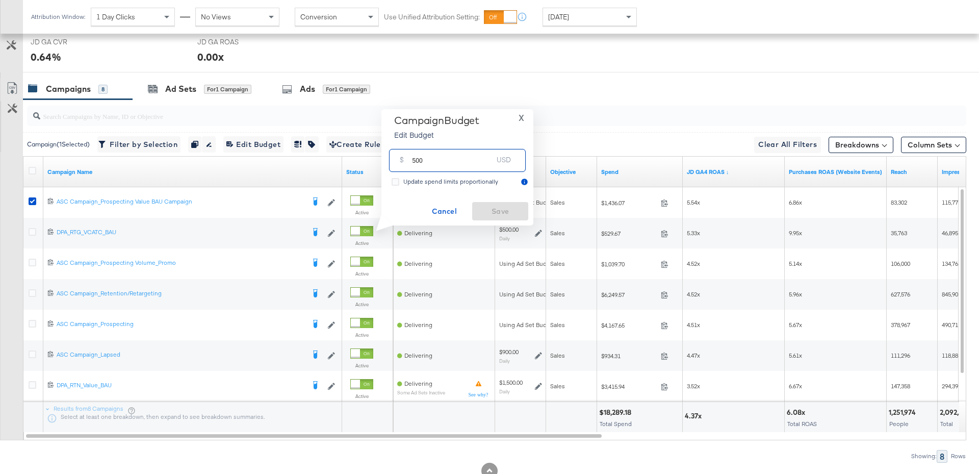
click at [420, 158] on input "500" at bounding box center [452, 156] width 81 height 22
drag, startPoint x: 425, startPoint y: 161, endPoint x: 410, endPoint y: 161, distance: 15.3
click at [410, 161] on div "$ 500 USD" at bounding box center [457, 160] width 137 height 23
type input "800"
click at [507, 208] on span "Save" at bounding box center [500, 211] width 48 height 13
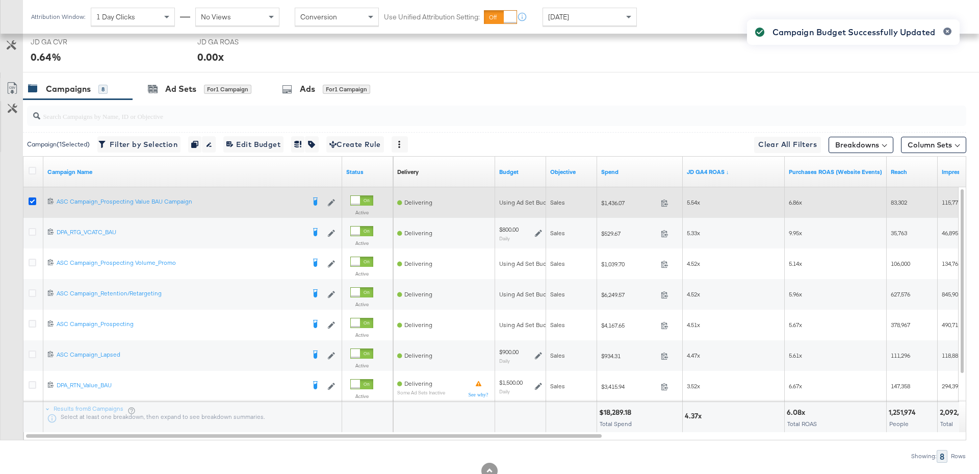
click at [31, 197] on icon at bounding box center [33, 201] width 8 height 8
click at [0, 0] on input "checkbox" at bounding box center [0, 0] width 0 height 0
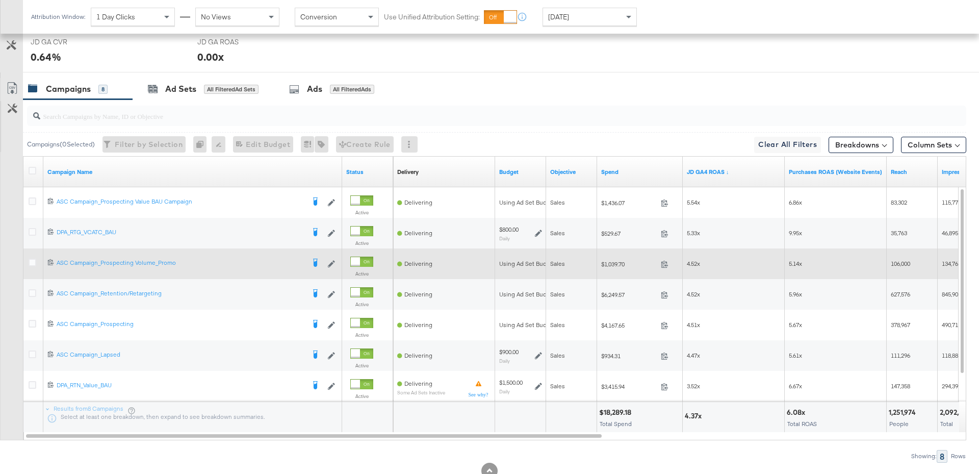
click at [36, 261] on div at bounding box center [34, 263] width 11 height 10
click at [32, 259] on icon at bounding box center [33, 262] width 8 height 8
click at [0, 0] on input "checkbox" at bounding box center [0, 0] width 0 height 0
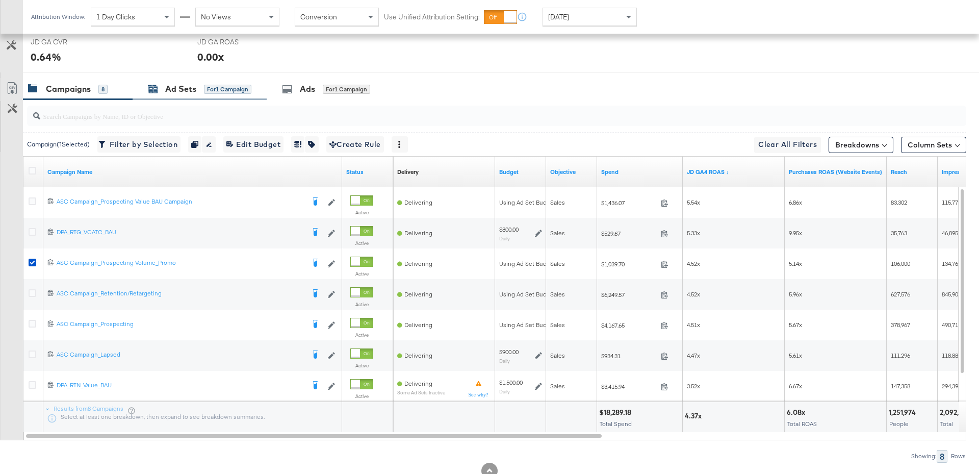
click at [191, 83] on div "Ad Sets" at bounding box center [180, 89] width 31 height 12
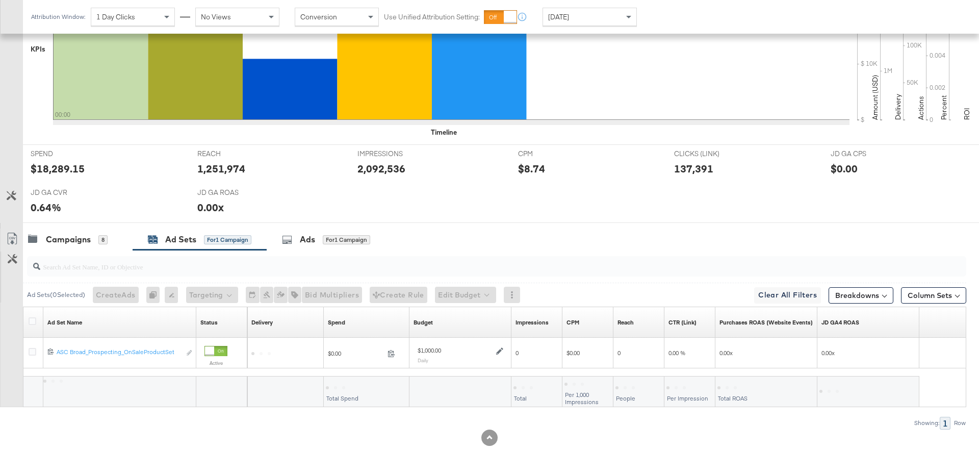
scroll to position [333, 0]
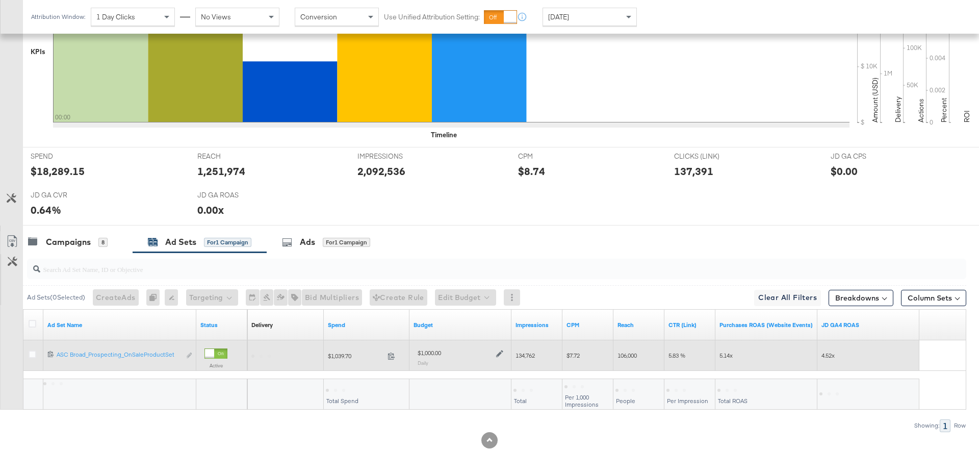
click at [498, 355] on div "$1,000.00 Daily" at bounding box center [461, 356] width 86 height 17
click at [498, 348] on div at bounding box center [498, 352] width 10 height 9
click at [500, 350] on icon at bounding box center [499, 353] width 7 height 7
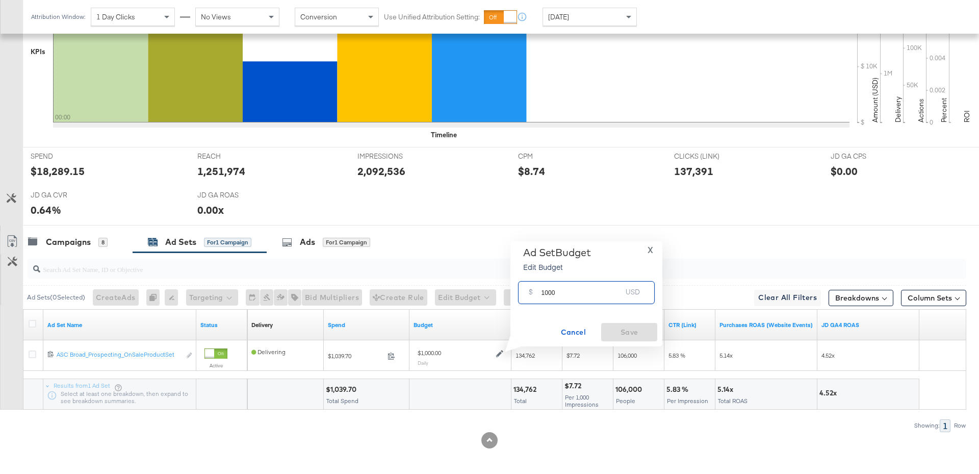
drag, startPoint x: 560, startPoint y: 295, endPoint x: 532, endPoint y: 295, distance: 28.0
click at [532, 295] on div "$ 1000 USD" at bounding box center [586, 292] width 137 height 23
type input "1500"
click at [629, 337] on span "Save" at bounding box center [629, 332] width 48 height 13
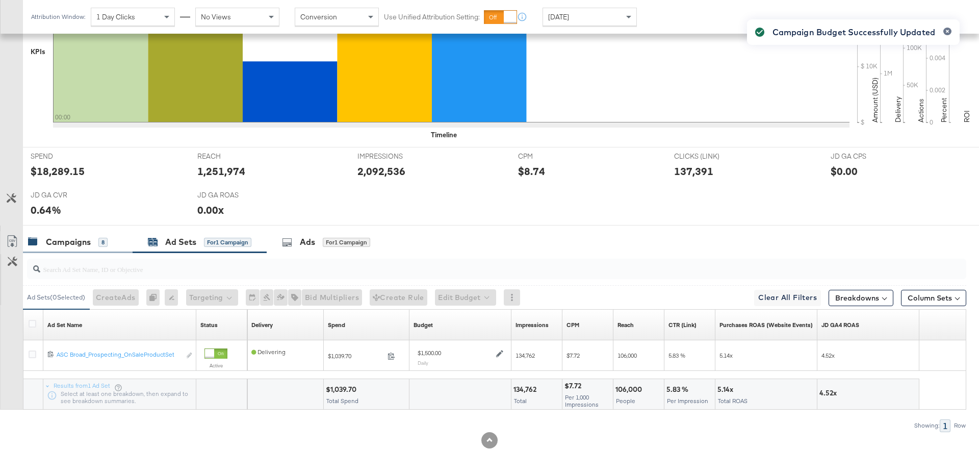
click at [96, 237] on div "Campaigns 8" at bounding box center [68, 242] width 80 height 12
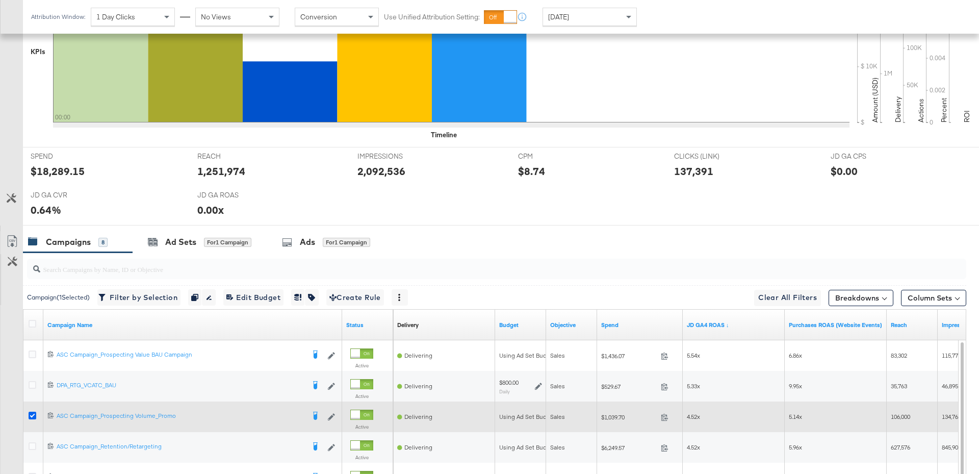
click at [34, 413] on icon at bounding box center [33, 415] width 8 height 8
click at [0, 0] on input "checkbox" at bounding box center [0, 0] width 0 height 0
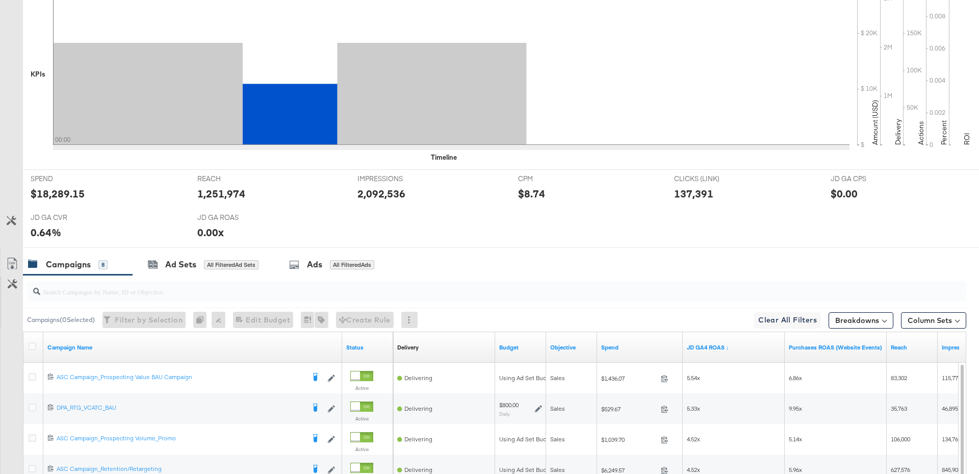
scroll to position [517, 0]
